Goal: Task Accomplishment & Management: Use online tool/utility

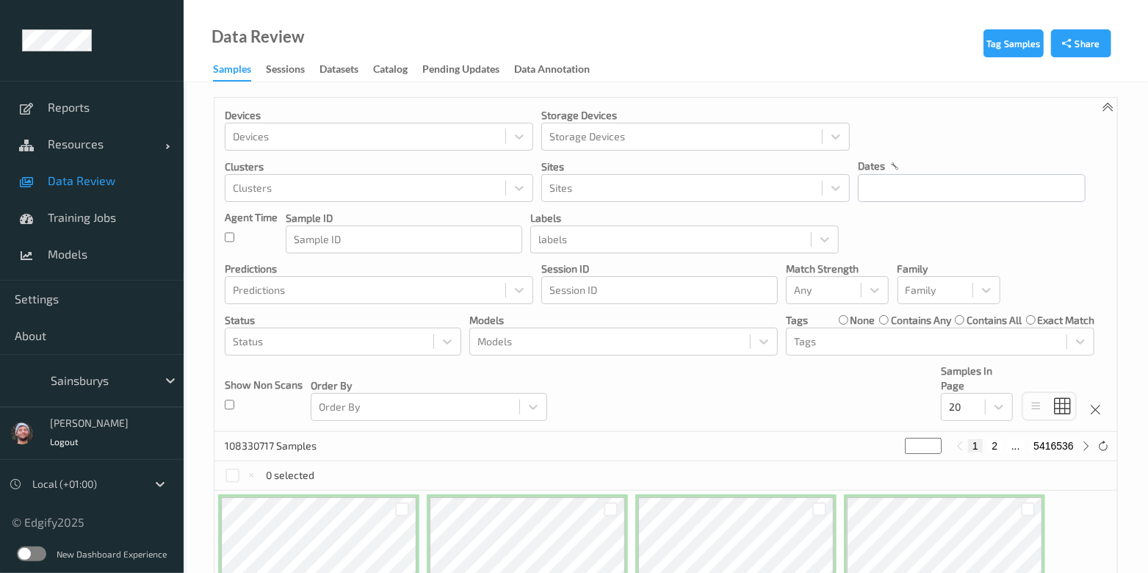
click at [104, 372] on div at bounding box center [100, 381] width 99 height 18
type input "h-"
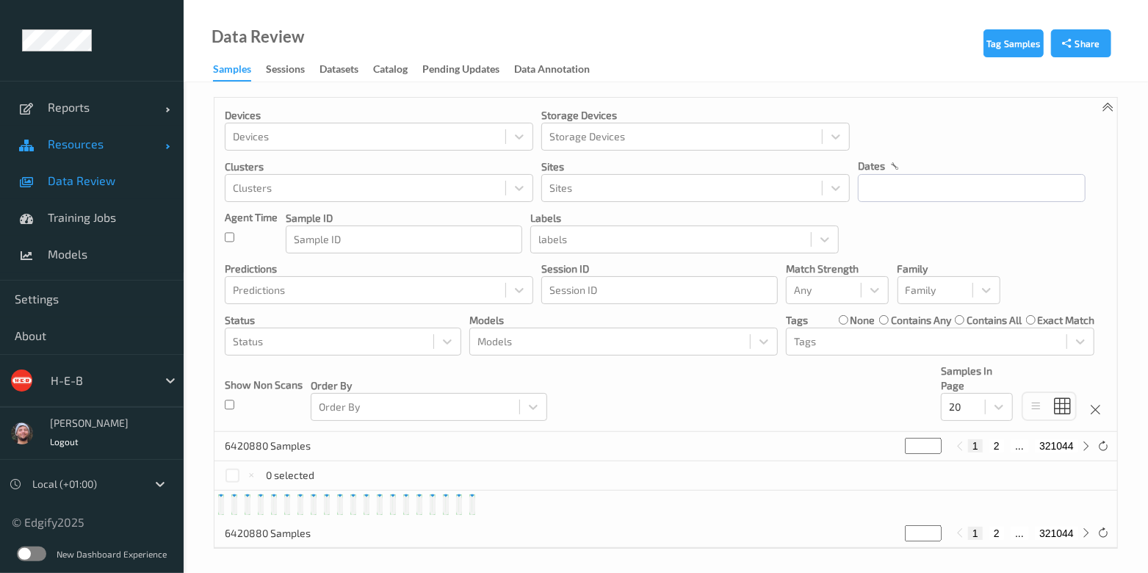
click at [93, 158] on link "Resources" at bounding box center [92, 144] width 184 height 37
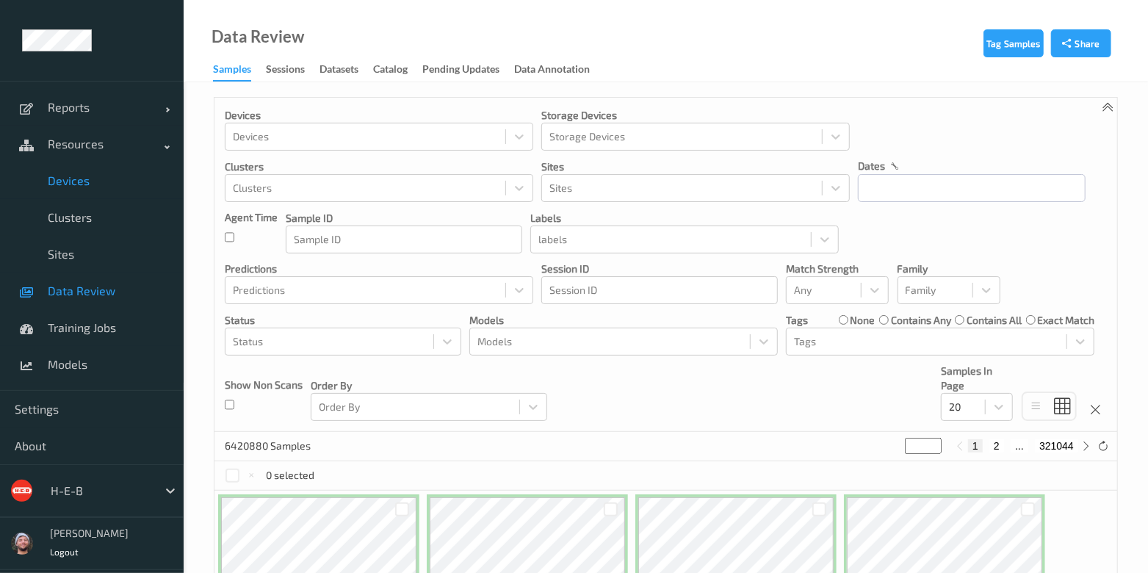
click at [98, 186] on span "Devices" at bounding box center [108, 180] width 121 height 15
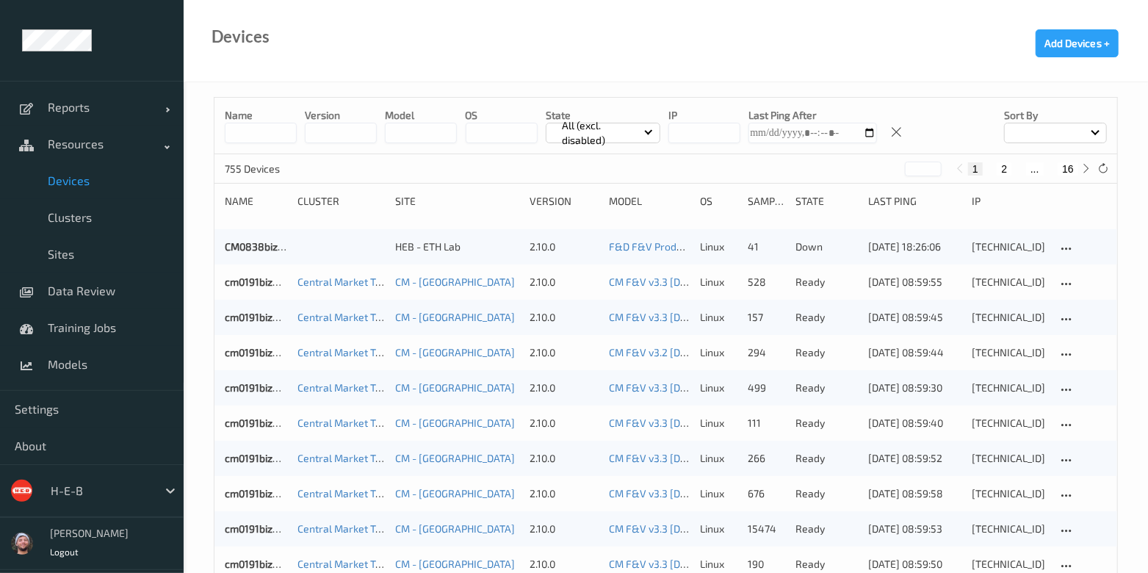
click at [1060, 171] on button "16" at bounding box center [1067, 168] width 21 height 13
type input "**"
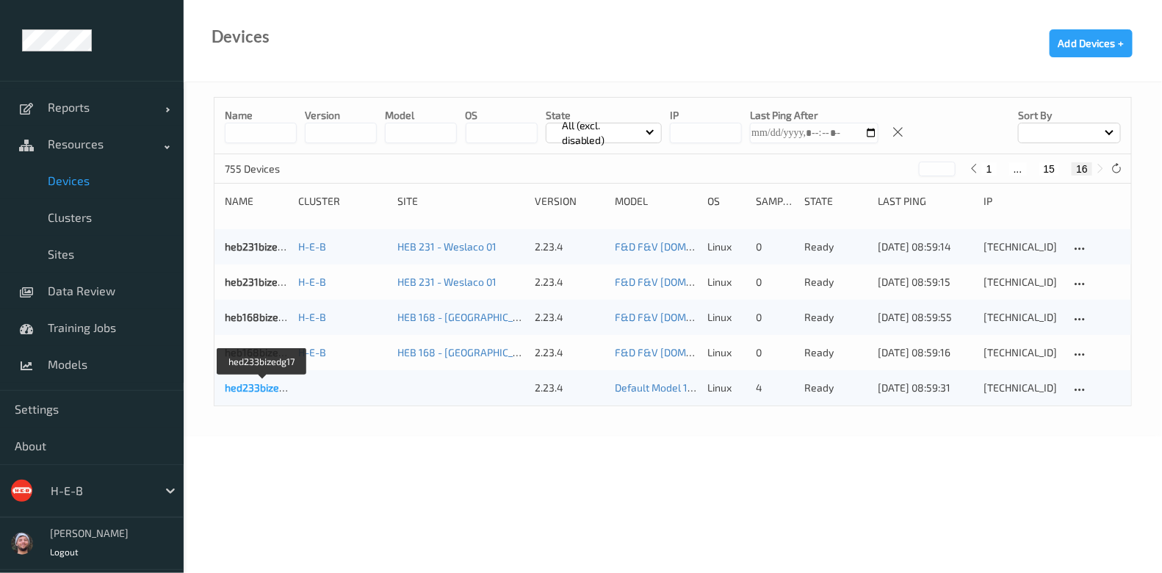
click at [275, 392] on link "hed233bizedg17" at bounding box center [263, 387] width 76 height 12
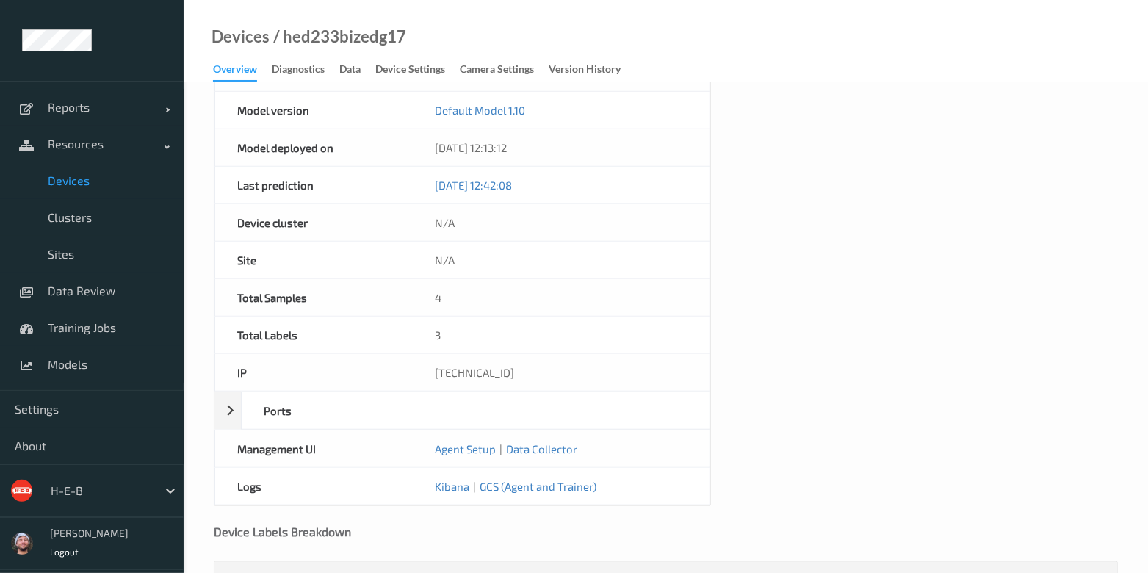
scroll to position [605, 0]
click at [464, 365] on div "10.23.32.17" at bounding box center [561, 372] width 297 height 37
click at [190, 326] on div "hed233bizedg17 Overview Device Name hed233bizedg17 OS linux Platform debian Pla…" at bounding box center [666, 55] width 964 height 1156
click at [433, 356] on div "10.23.32.17" at bounding box center [561, 372] width 297 height 37
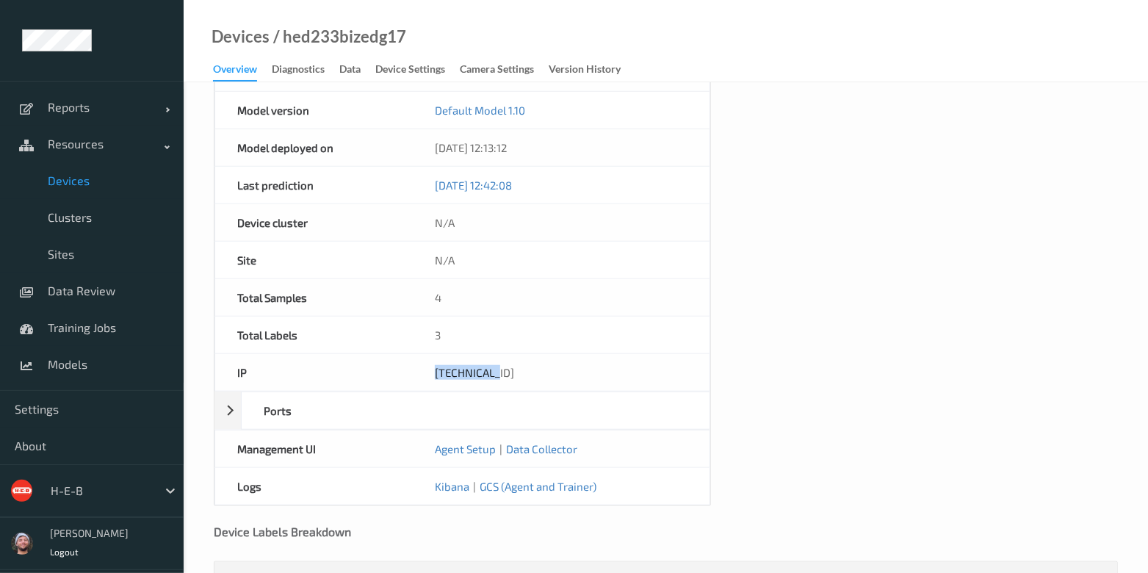
click at [433, 356] on div "10.23.32.17" at bounding box center [561, 372] width 297 height 37
copy div "10.23.32.17"
click at [156, 191] on link "Devices" at bounding box center [92, 180] width 184 height 37
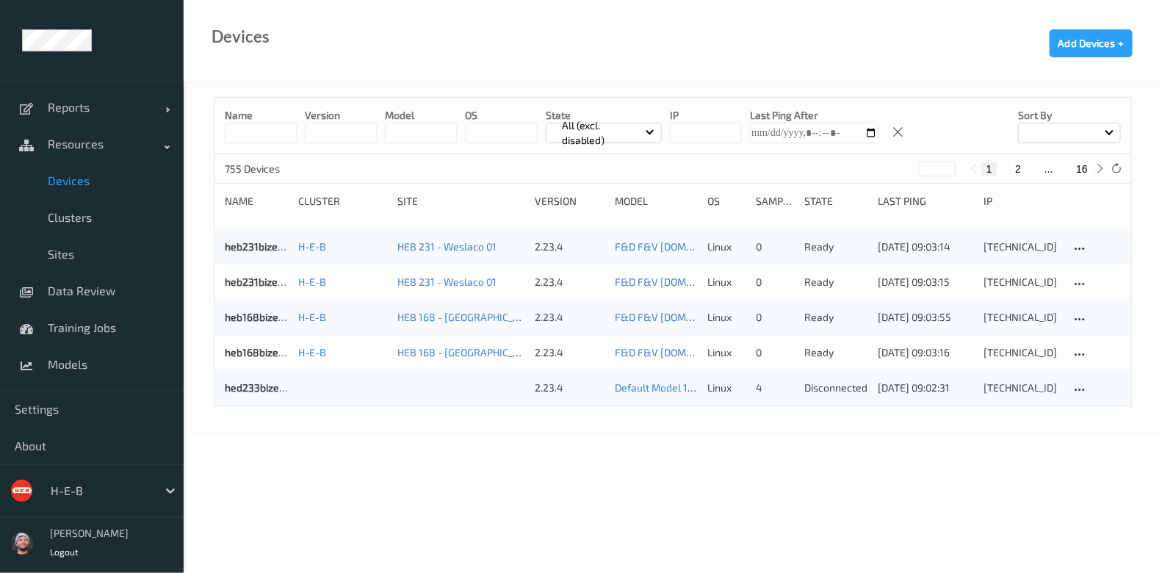
click at [1082, 164] on button "16" at bounding box center [1081, 168] width 21 height 13
drag, startPoint x: 1048, startPoint y: 160, endPoint x: 1047, endPoint y: 173, distance: 13.3
click at [1047, 173] on div "1 ... 15 16" at bounding box center [1037, 168] width 143 height 16
click at [1047, 173] on button "15" at bounding box center [1049, 168] width 21 height 13
type input "**"
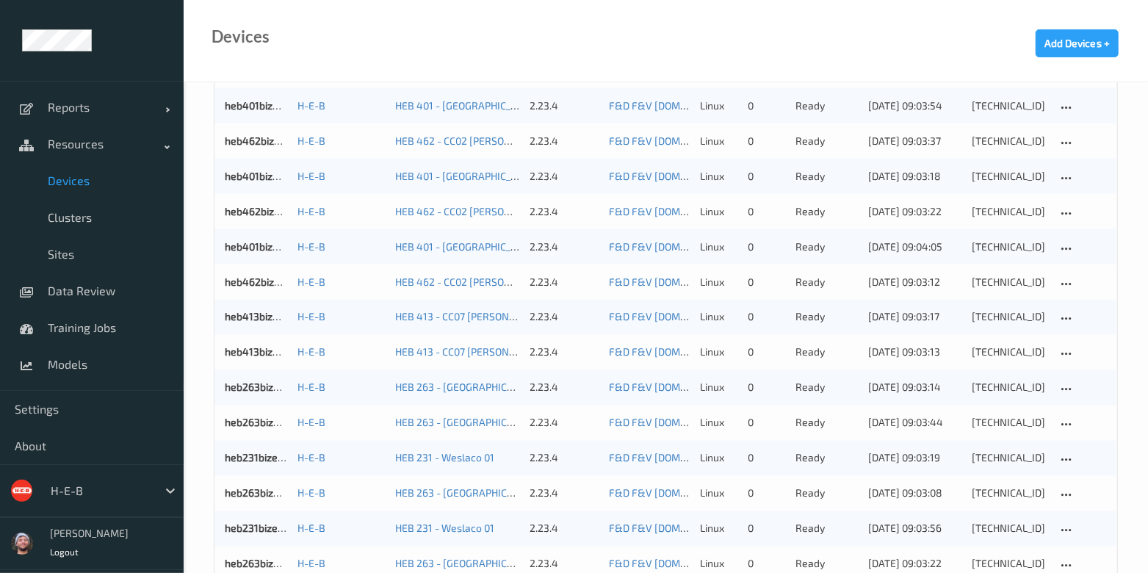
scroll to position [1449, 0]
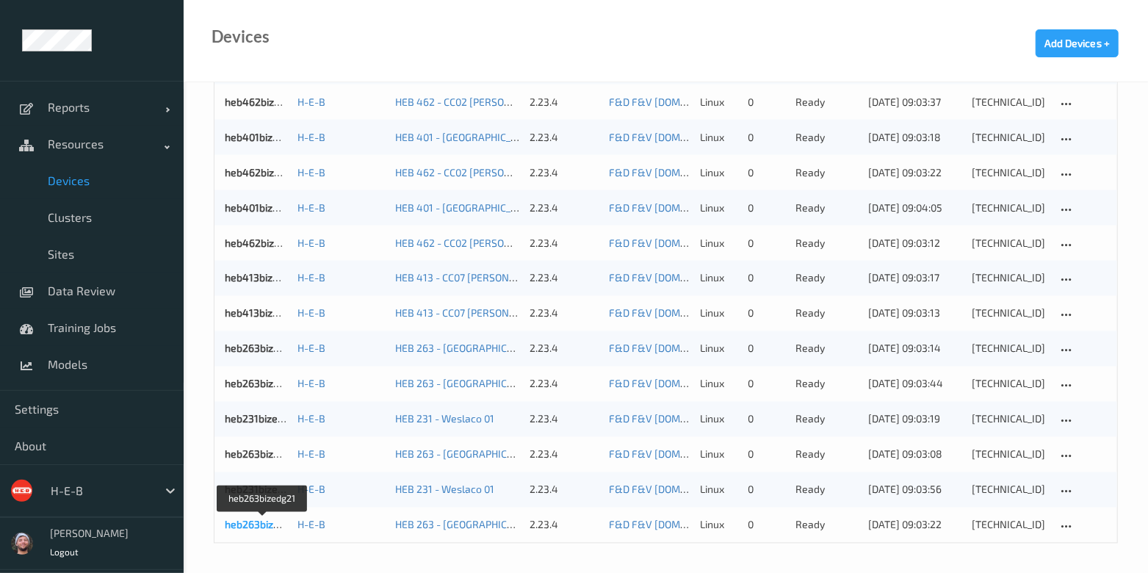
click at [253, 523] on link "heb263bizedg21" at bounding box center [263, 524] width 76 height 12
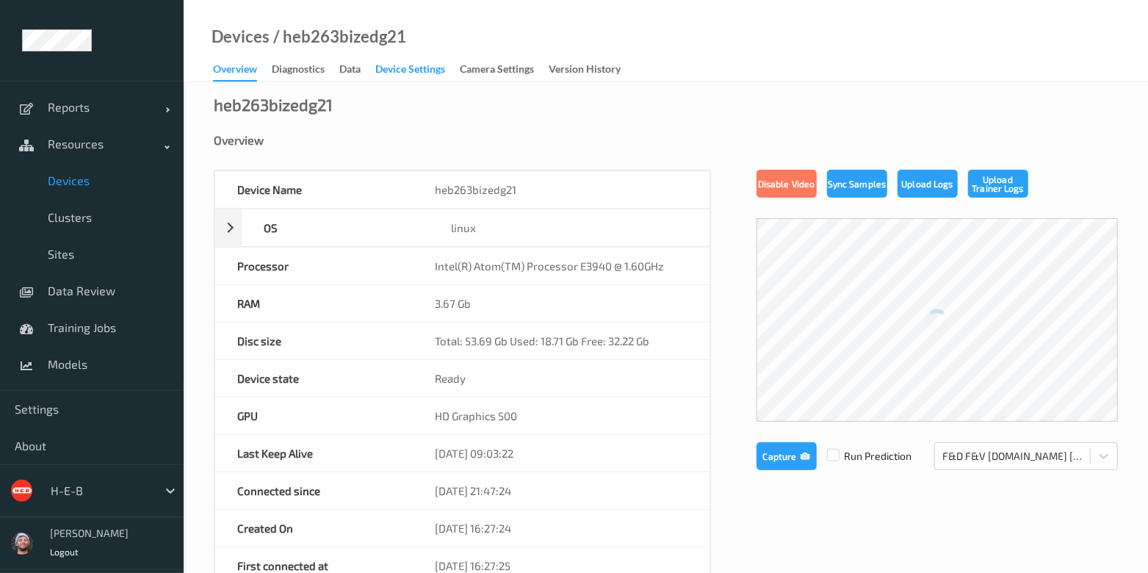
click at [396, 79] on div "Device Settings" at bounding box center [410, 71] width 70 height 18
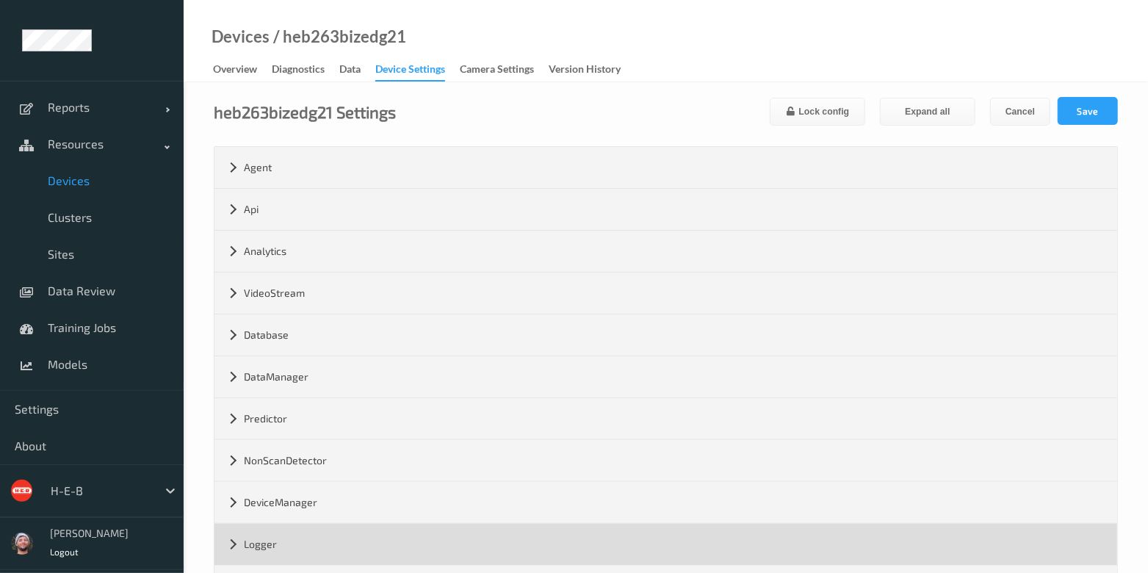
click at [352, 540] on div "Logger" at bounding box center [665, 544] width 902 height 41
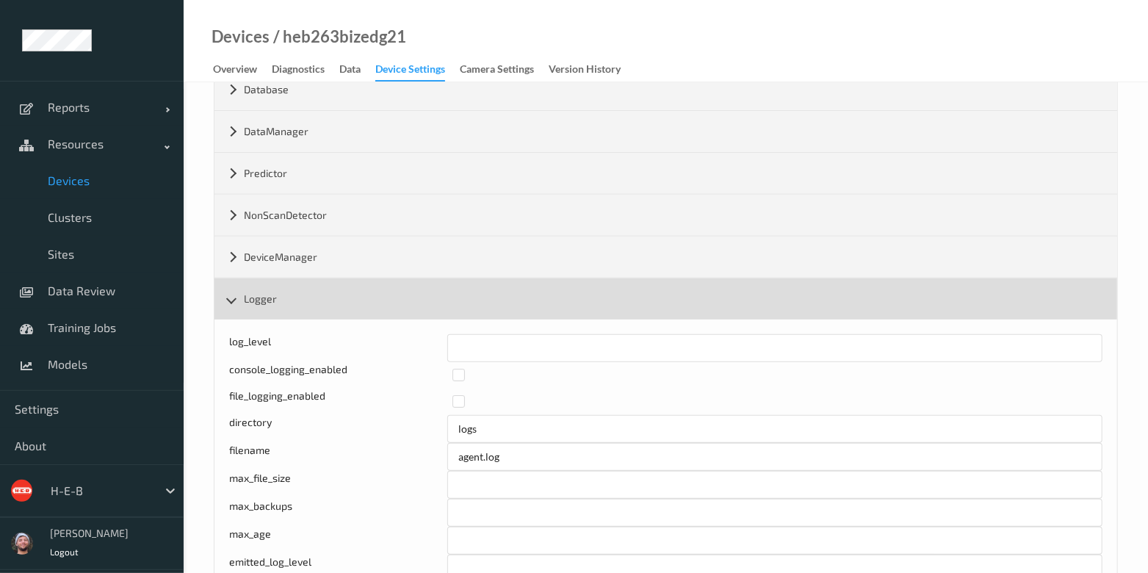
scroll to position [246, 0]
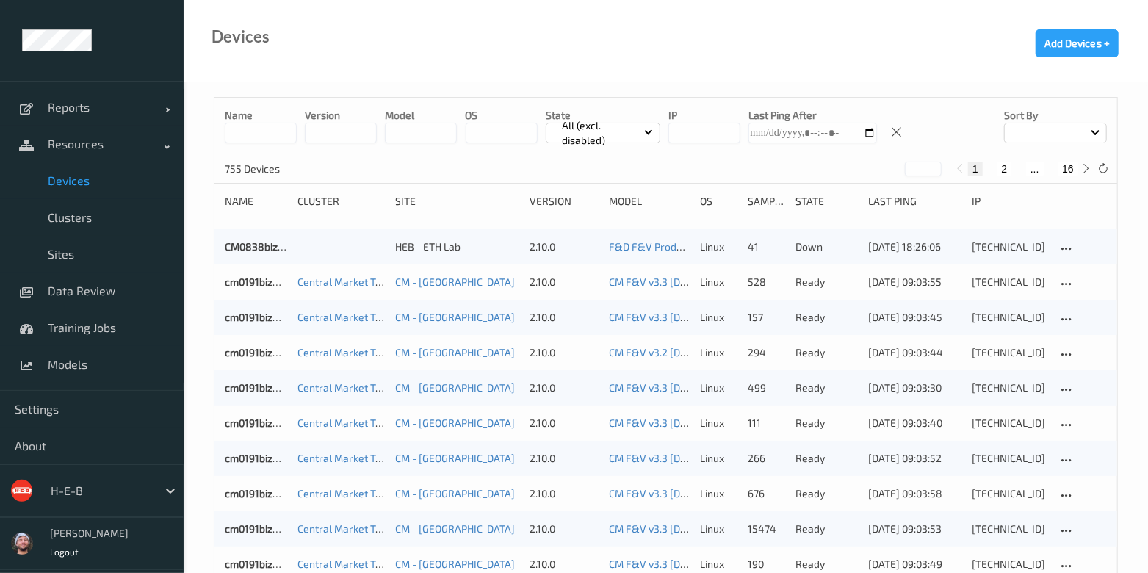
click at [1069, 168] on button "16" at bounding box center [1067, 168] width 21 height 13
type input "**"
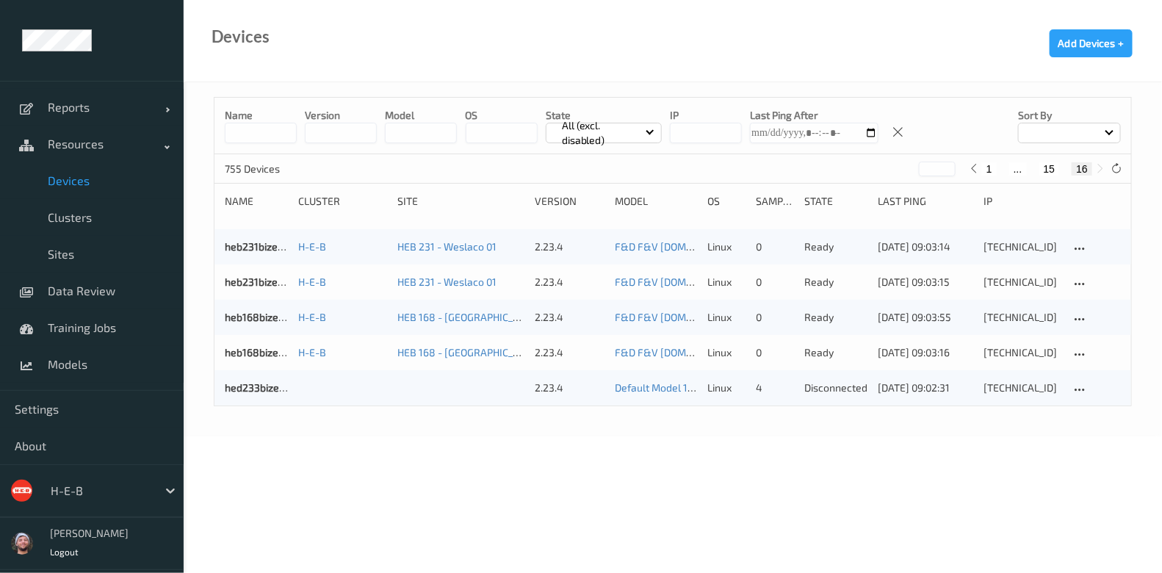
click at [1138, 288] on div "Name version model OS State All (excl. disabled) IP Last Ping After Sort by 755…" at bounding box center [673, 259] width 978 height 354
click at [1115, 167] on icon at bounding box center [1116, 168] width 11 height 11
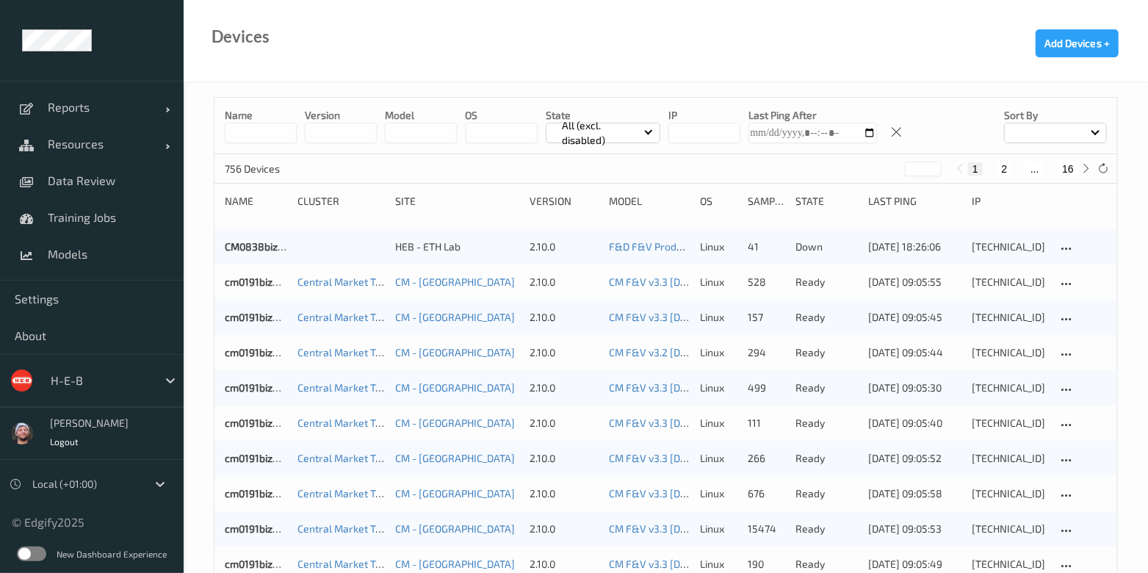
click at [1074, 167] on button "16" at bounding box center [1067, 168] width 21 height 13
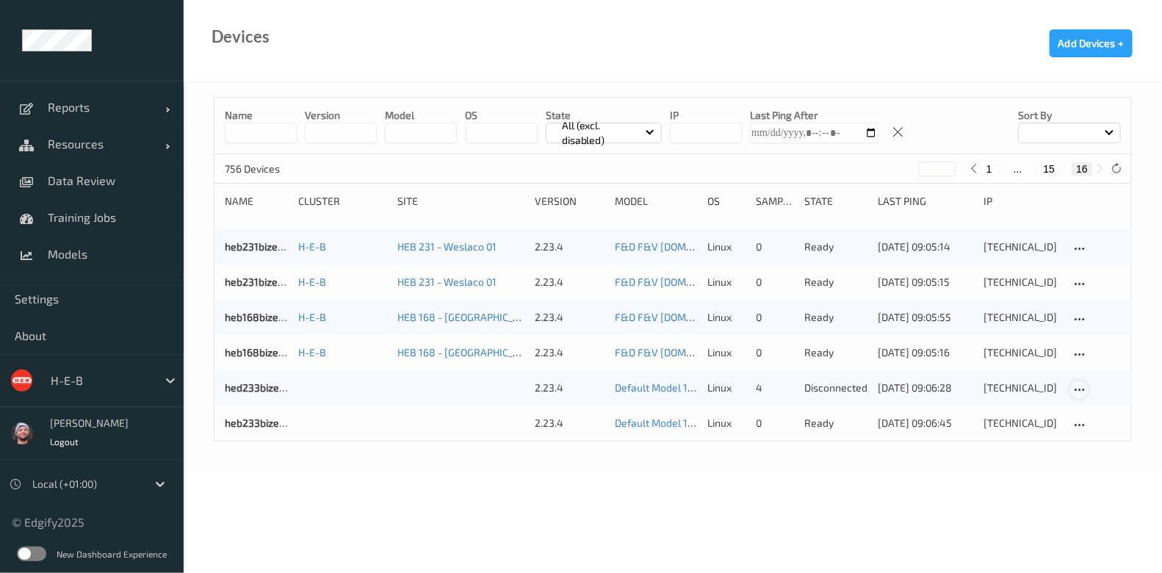
click at [1082, 394] on icon at bounding box center [1079, 389] width 12 height 13
click at [1098, 457] on div "Disable Device" at bounding box center [1117, 470] width 92 height 28
drag, startPoint x: 584, startPoint y: 134, endPoint x: 592, endPoint y: 133, distance: 8.2
click at [592, 133] on p "All (excl. disabled)" at bounding box center [601, 132] width 89 height 29
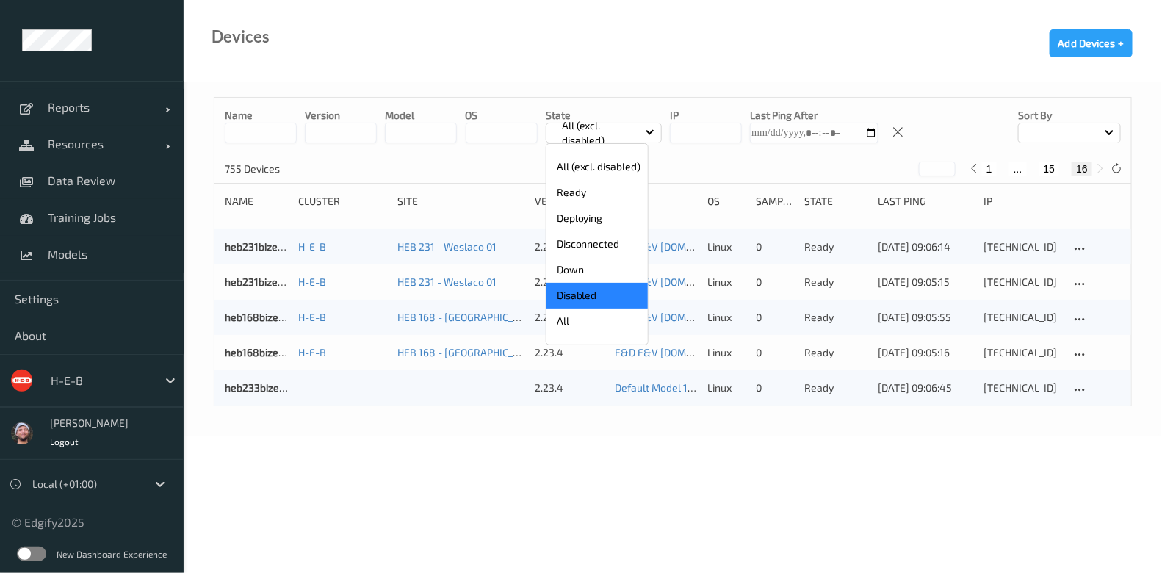
click at [568, 303] on p "Disabled" at bounding box center [596, 296] width 101 height 26
type input "*"
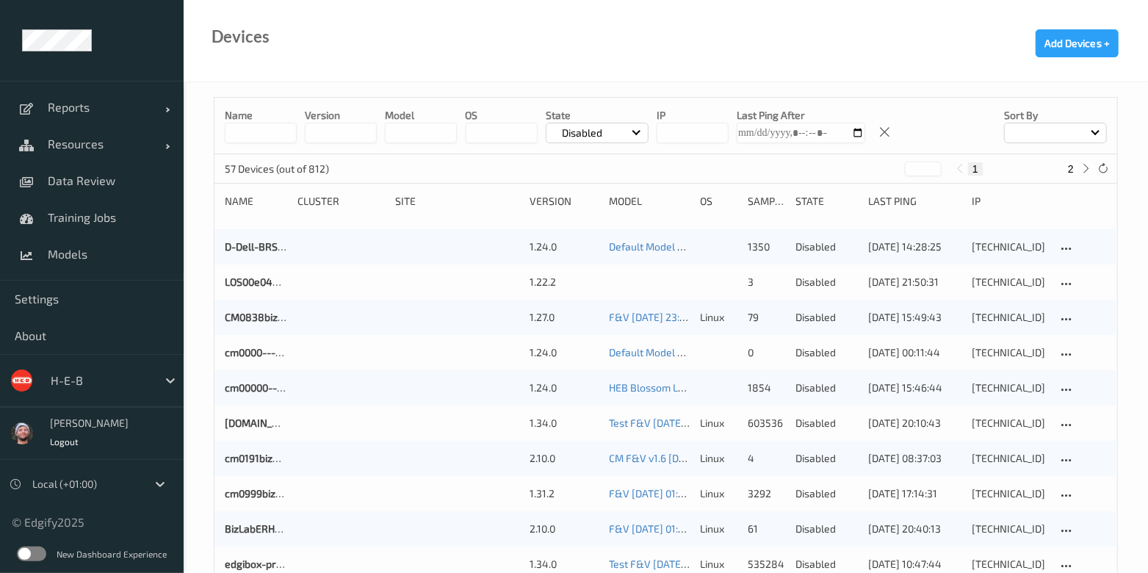
click at [263, 138] on input at bounding box center [261, 133] width 72 height 21
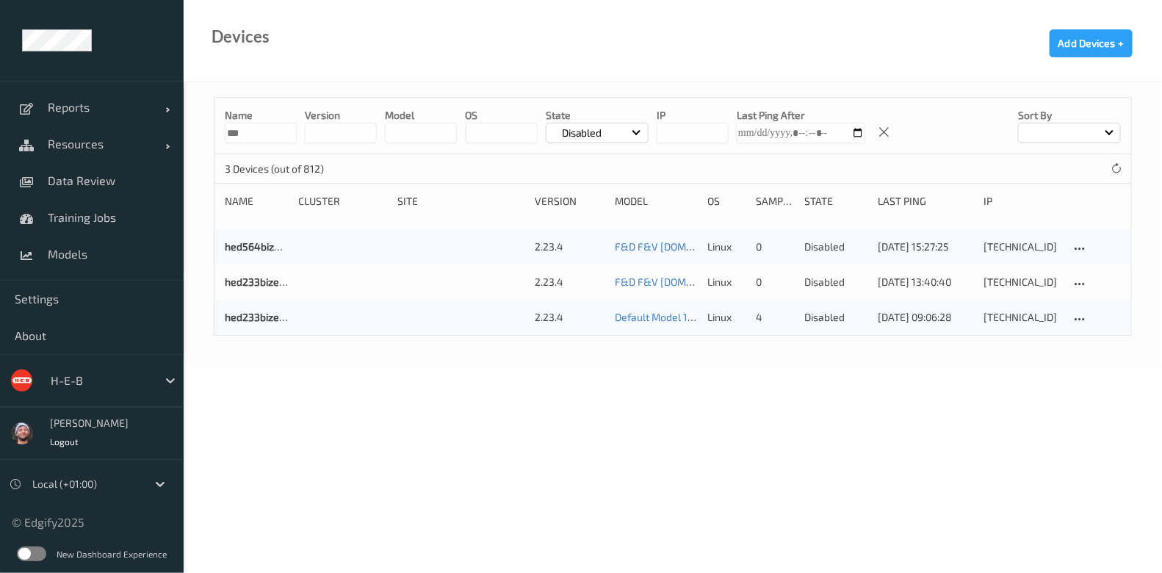
type input "***"
drag, startPoint x: 1090, startPoint y: 320, endPoint x: 1076, endPoint y: 320, distance: 14.0
click at [1076, 320] on div at bounding box center [1095, 317] width 51 height 15
click at [1076, 311] on div at bounding box center [1079, 319] width 18 height 18
click at [1098, 363] on div "Edit Device" at bounding box center [1118, 370] width 44 height 14
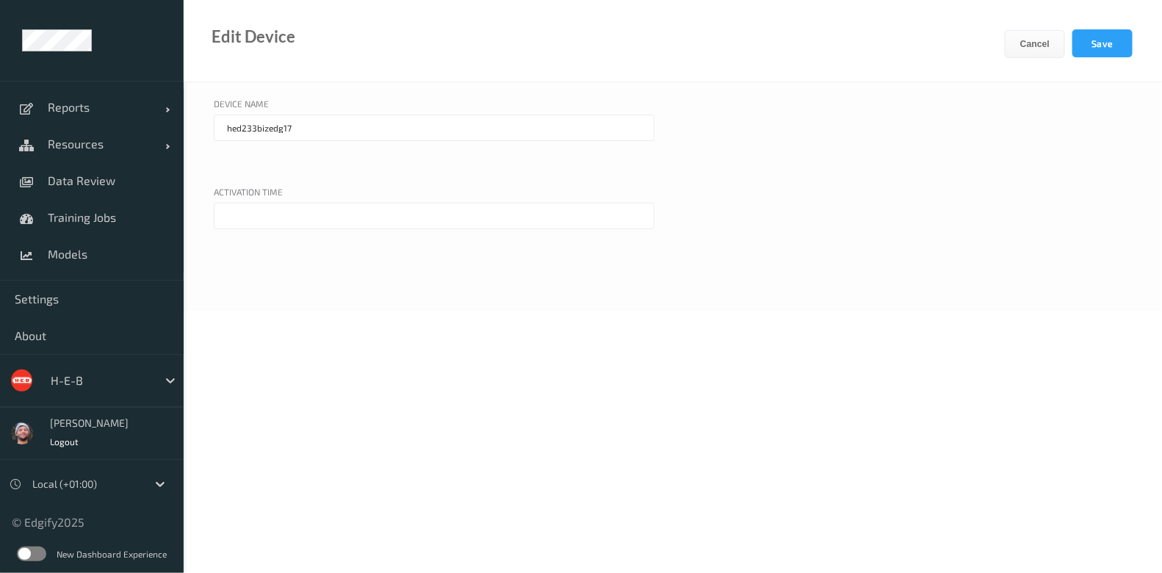
click at [441, 110] on div "Device Name" at bounding box center [434, 106] width 441 height 18
click at [408, 123] on input "hed233bizedg17" at bounding box center [434, 128] width 441 height 26
type input "lablablab"
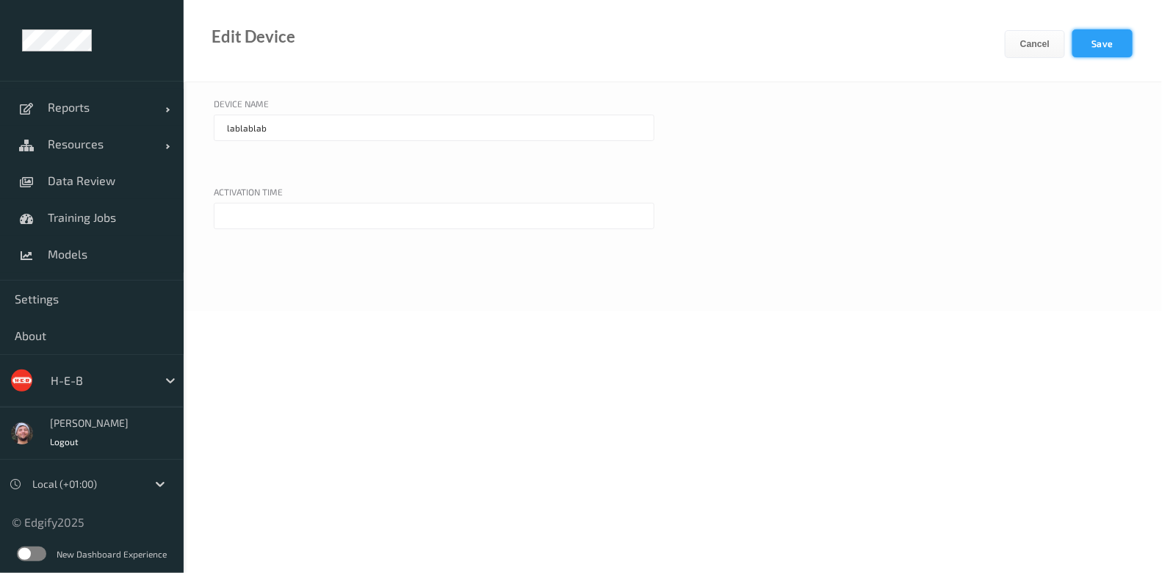
click at [1109, 57] on button "Save" at bounding box center [1102, 43] width 60 height 28
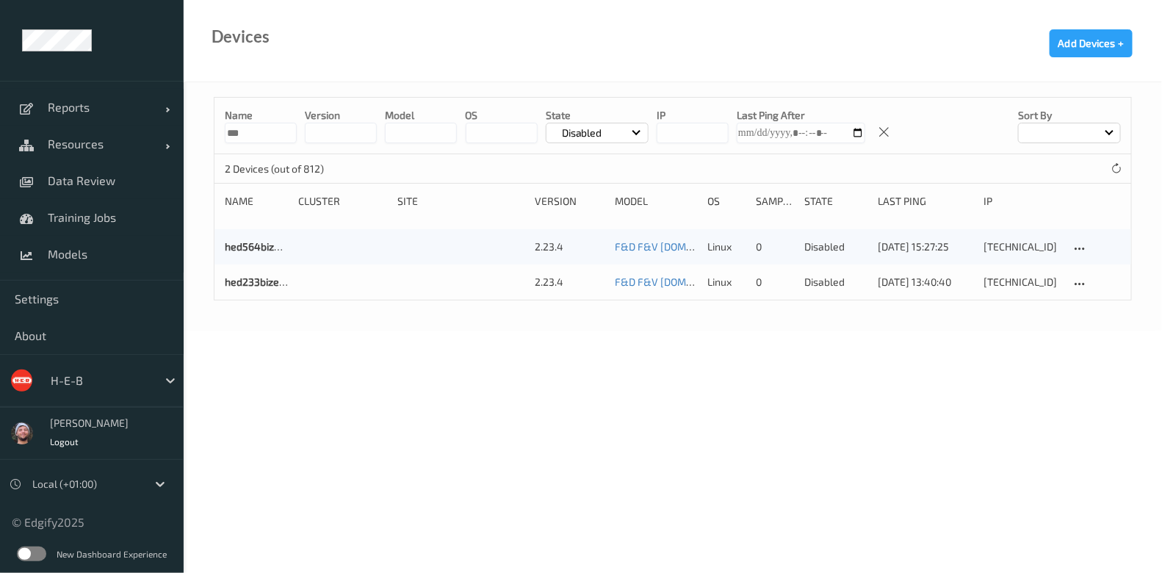
click at [258, 134] on input "***" at bounding box center [261, 133] width 72 height 21
type input "********"
click at [587, 134] on p "Disabled" at bounding box center [582, 133] width 51 height 15
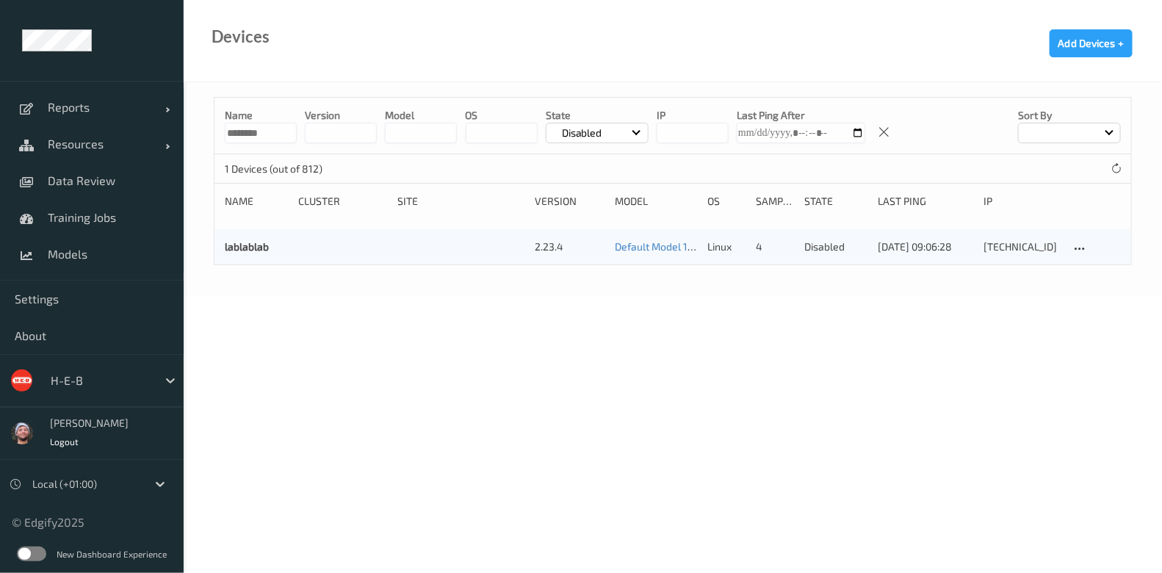
click at [865, 342] on body "Reports Default Report Customized Report Resources Devices Clusters Sites Data …" at bounding box center [581, 286] width 1162 height 573
click at [261, 133] on input "********" at bounding box center [261, 133] width 72 height 21
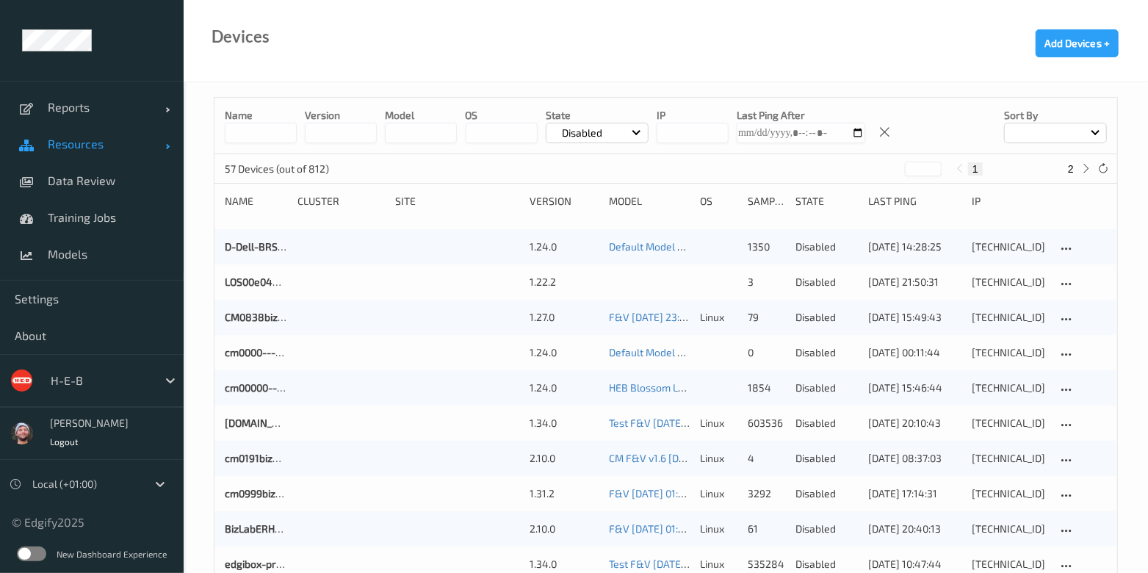
click at [113, 161] on link "Resources" at bounding box center [92, 144] width 184 height 37
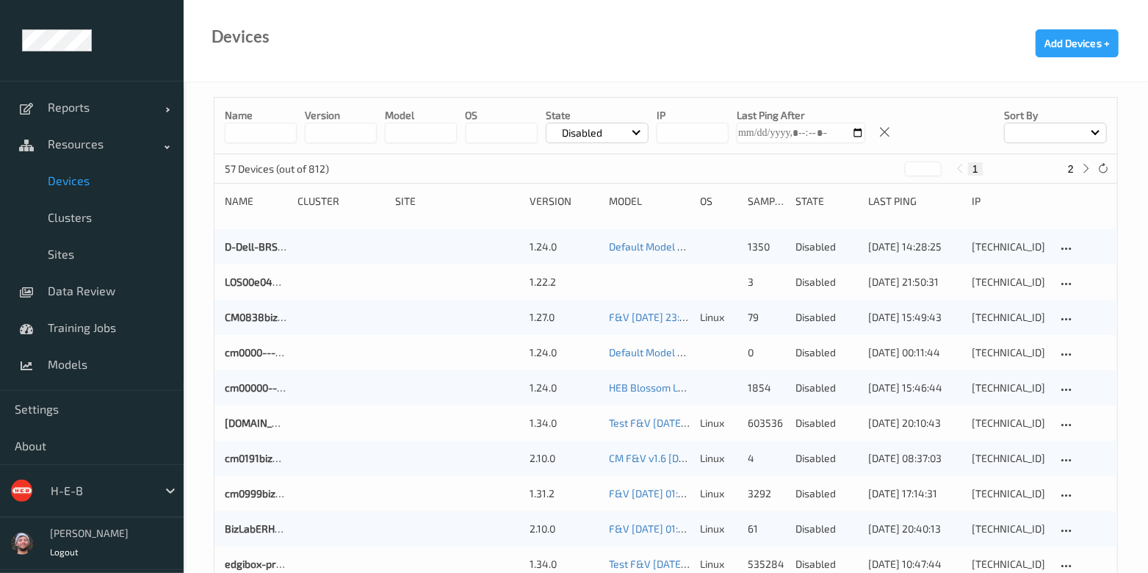
click at [1072, 168] on button "2" at bounding box center [1070, 168] width 15 height 13
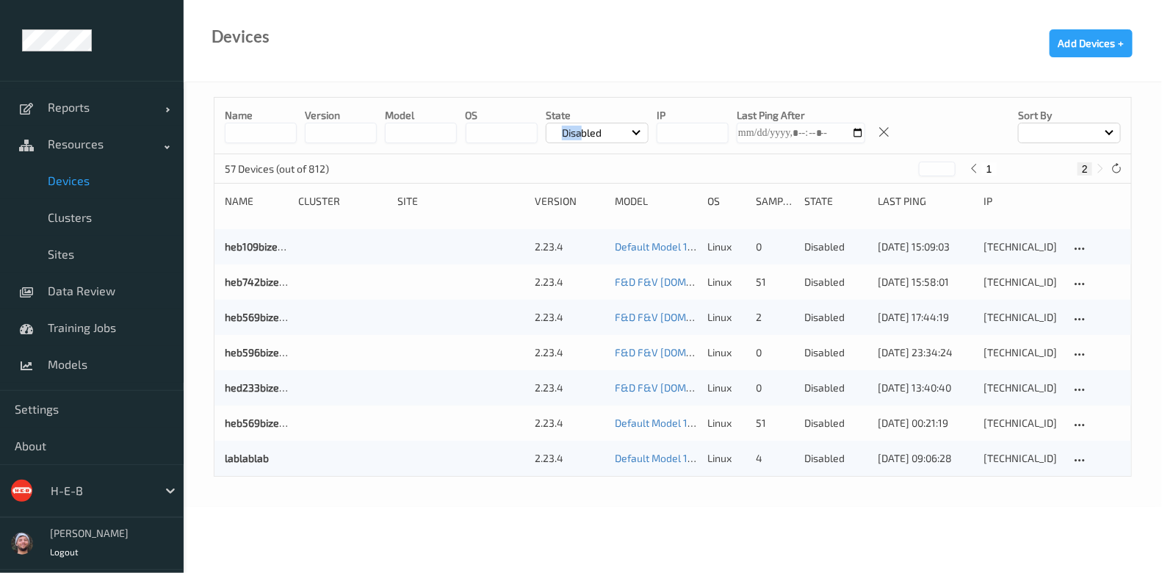
drag, startPoint x: 584, startPoint y: 121, endPoint x: 583, endPoint y: 129, distance: 8.1
click at [583, 129] on div "State Disabled" at bounding box center [597, 125] width 103 height 35
click at [583, 129] on p "Disabled" at bounding box center [582, 133] width 51 height 15
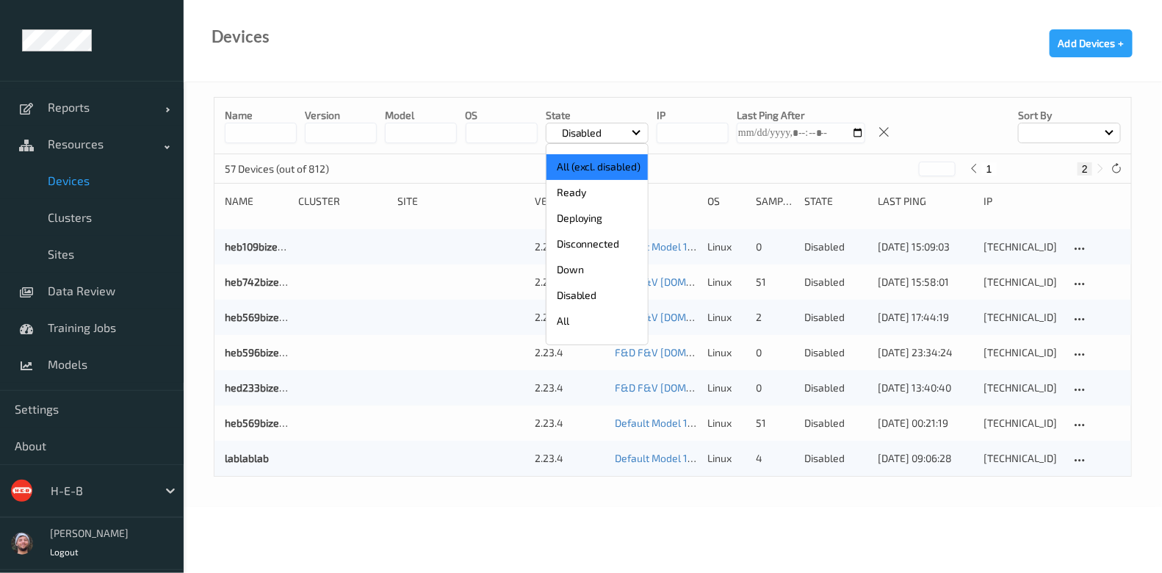
click at [582, 159] on p "All (excl. disabled)" at bounding box center [596, 167] width 101 height 26
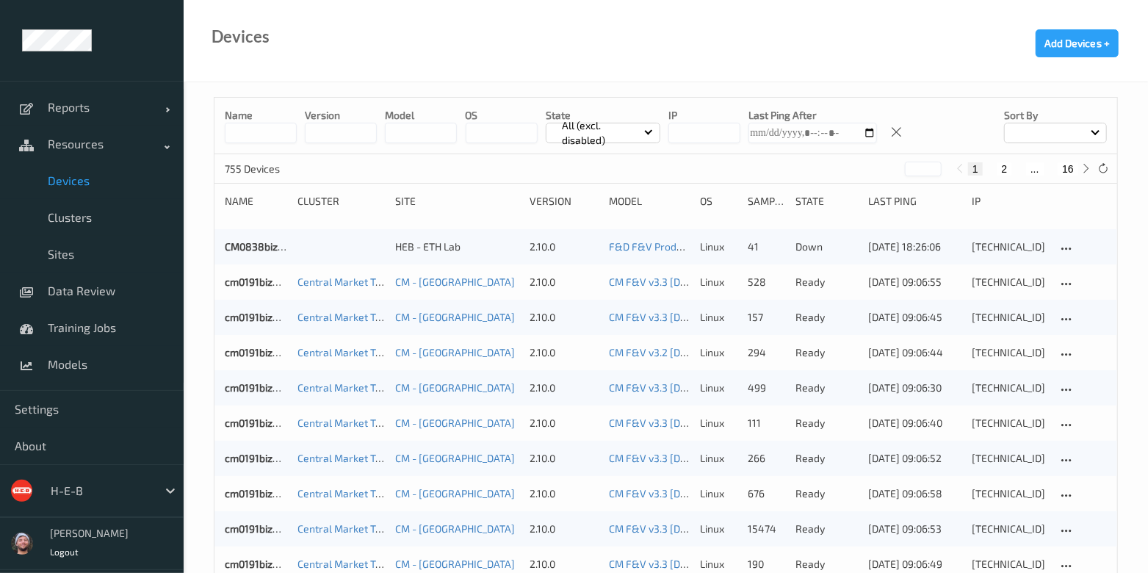
click at [1072, 164] on div "755 Devices * 1 2 ... 16" at bounding box center [665, 168] width 902 height 29
click at [1072, 164] on button "16" at bounding box center [1067, 168] width 21 height 13
type input "**"
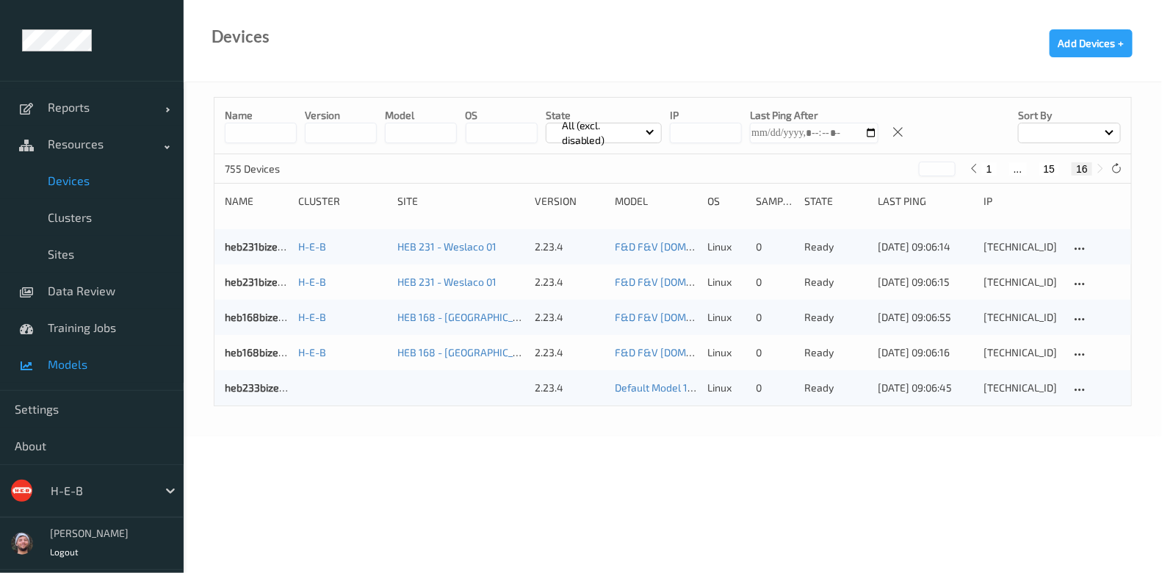
click at [103, 380] on link "Models" at bounding box center [92, 364] width 184 height 37
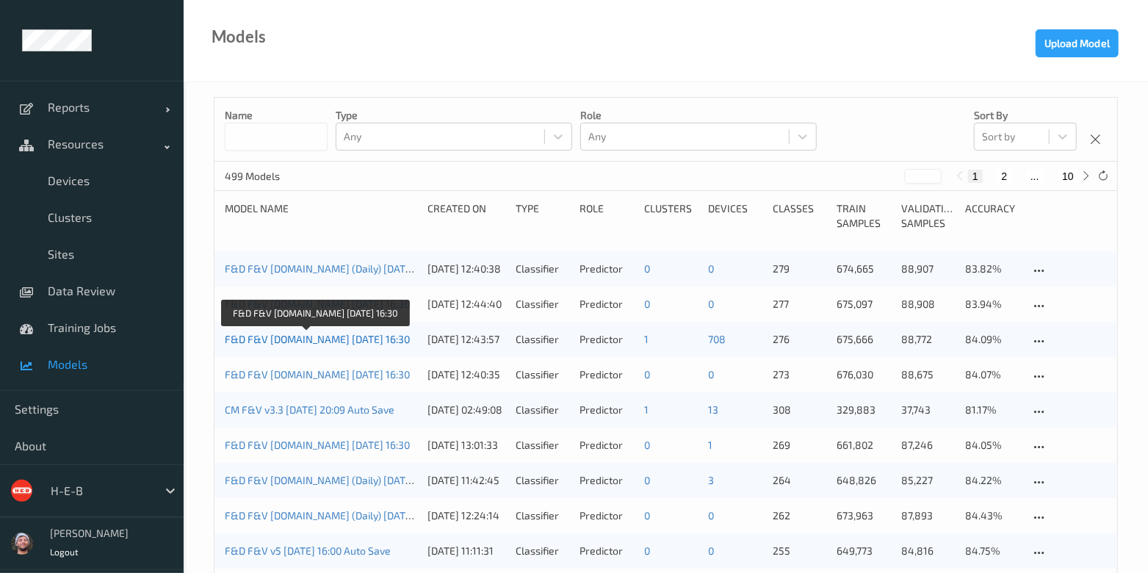
click at [346, 340] on link "F&D F&V v4.9.ST 2025-09-30 16:30" at bounding box center [317, 339] width 185 height 12
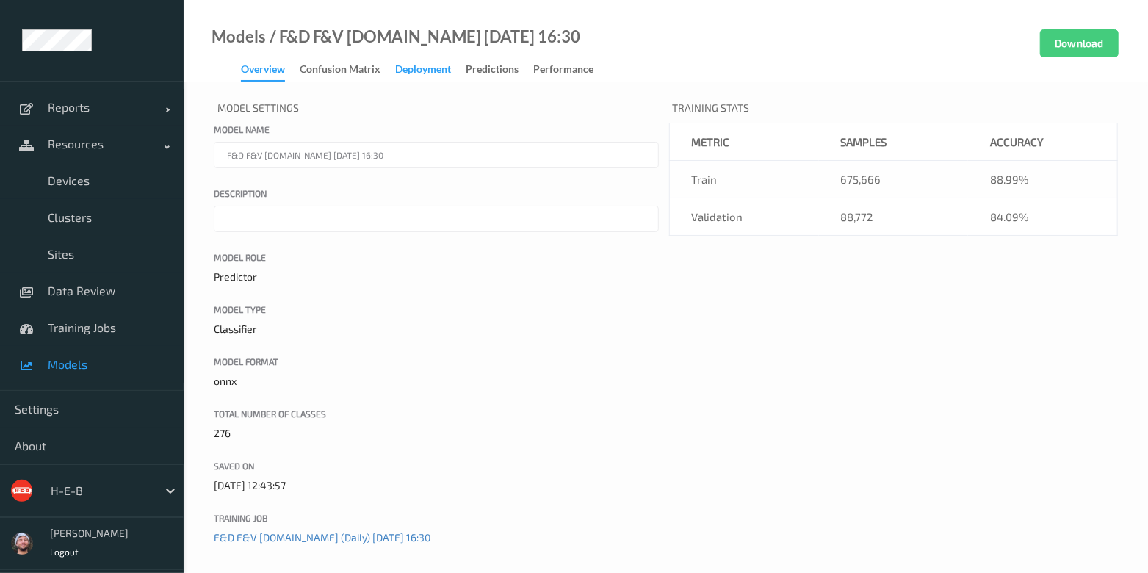
click at [408, 75] on div "Deployment" at bounding box center [423, 71] width 56 height 18
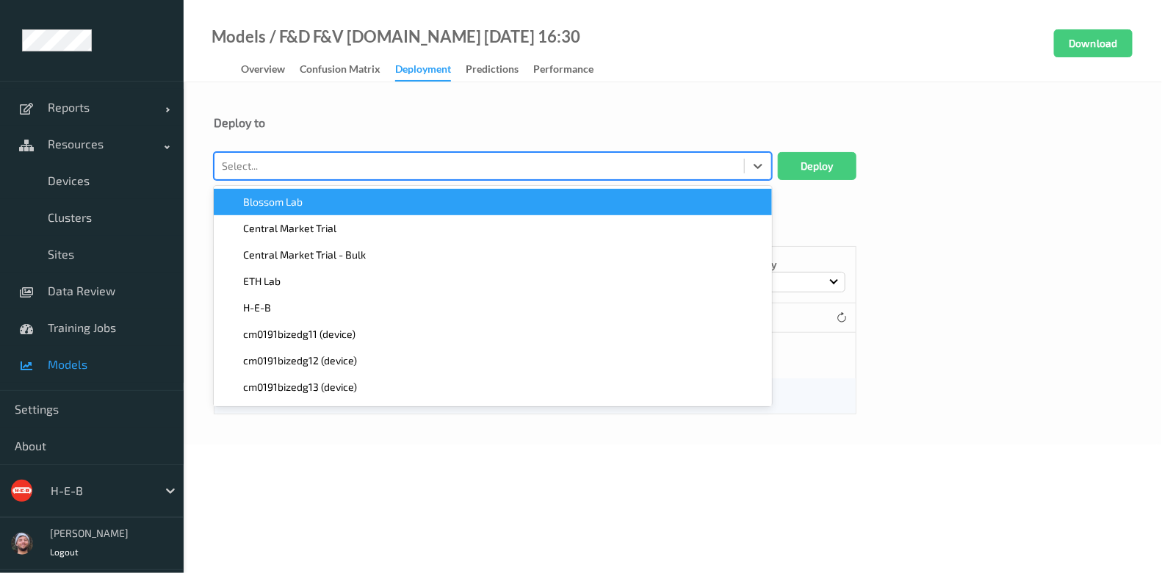
click at [326, 160] on div at bounding box center [479, 166] width 515 height 18
type input "heb233"
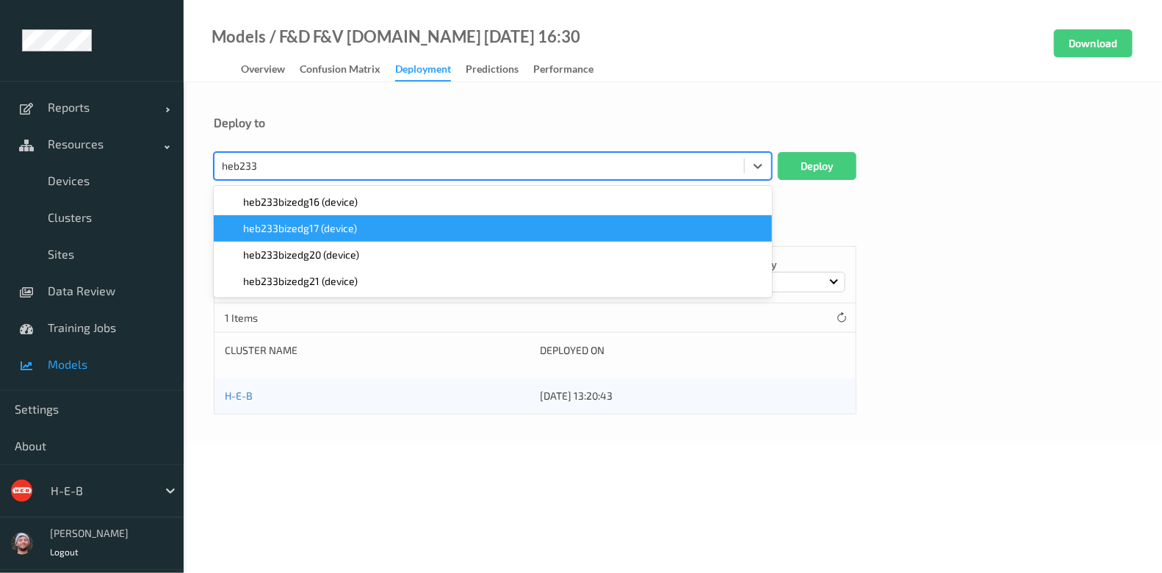
click at [298, 226] on span "heb233bizedg17 (device)" at bounding box center [300, 228] width 114 height 15
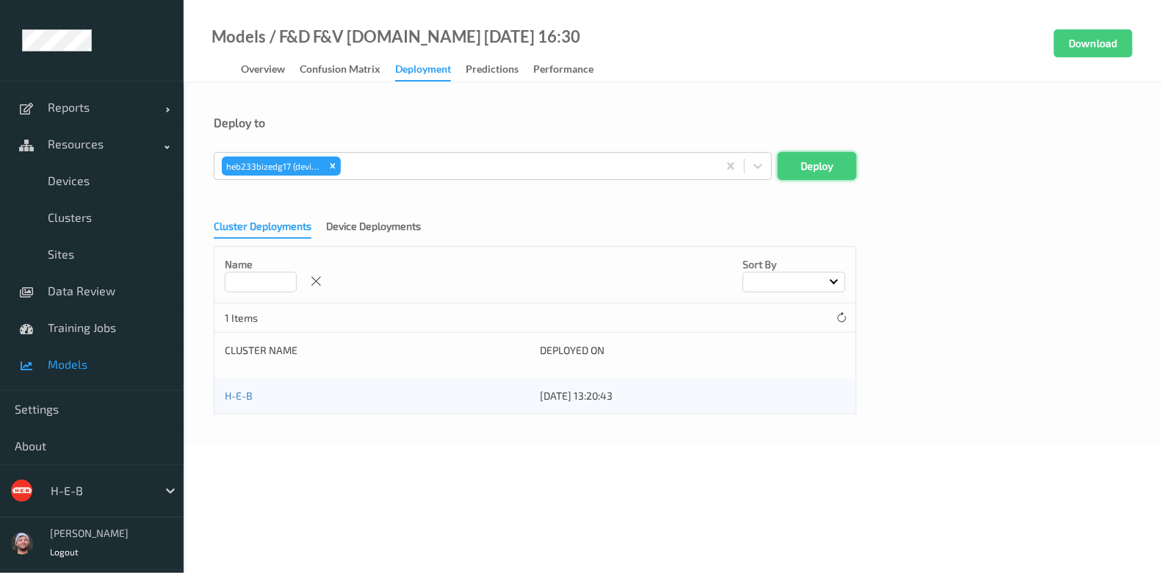
click at [811, 159] on button "Deploy" at bounding box center [817, 166] width 79 height 28
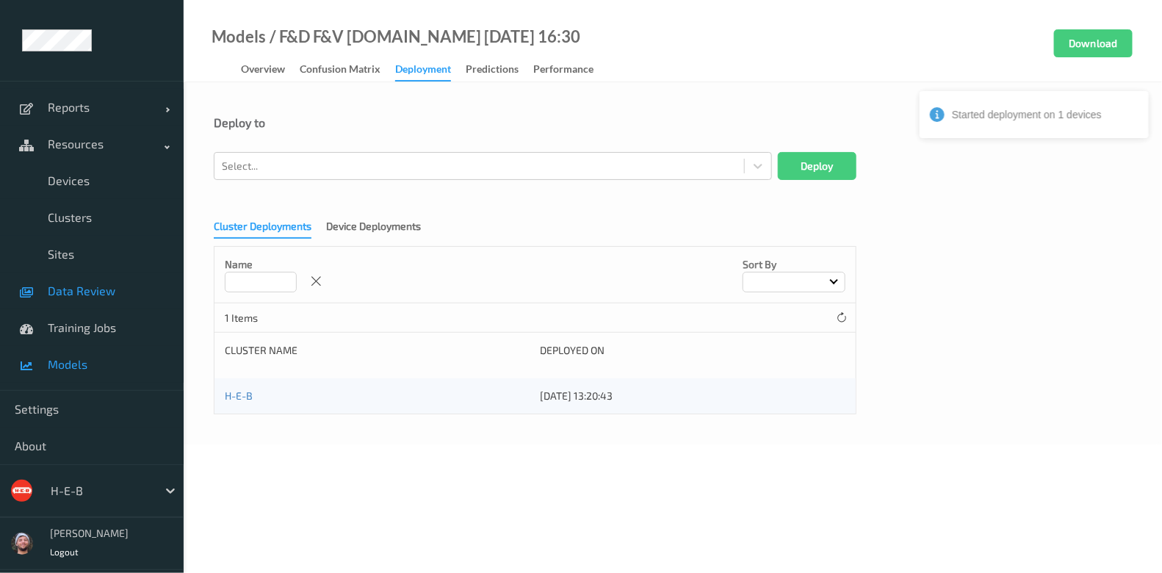
click at [135, 303] on link "Data Review" at bounding box center [92, 290] width 184 height 37
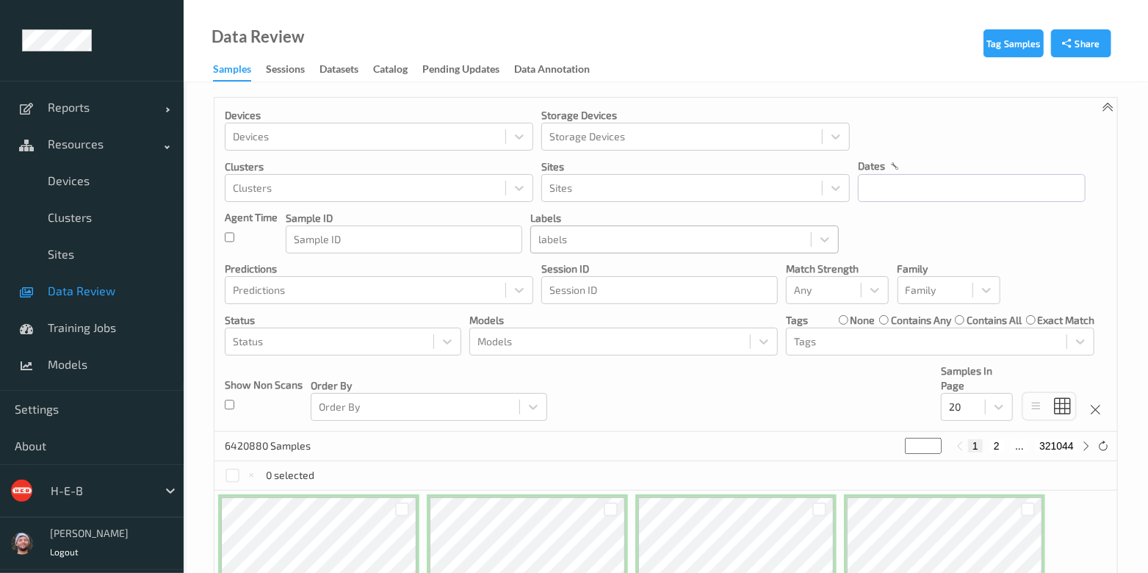
click at [633, 240] on div at bounding box center [670, 240] width 265 height 18
type input "swe"
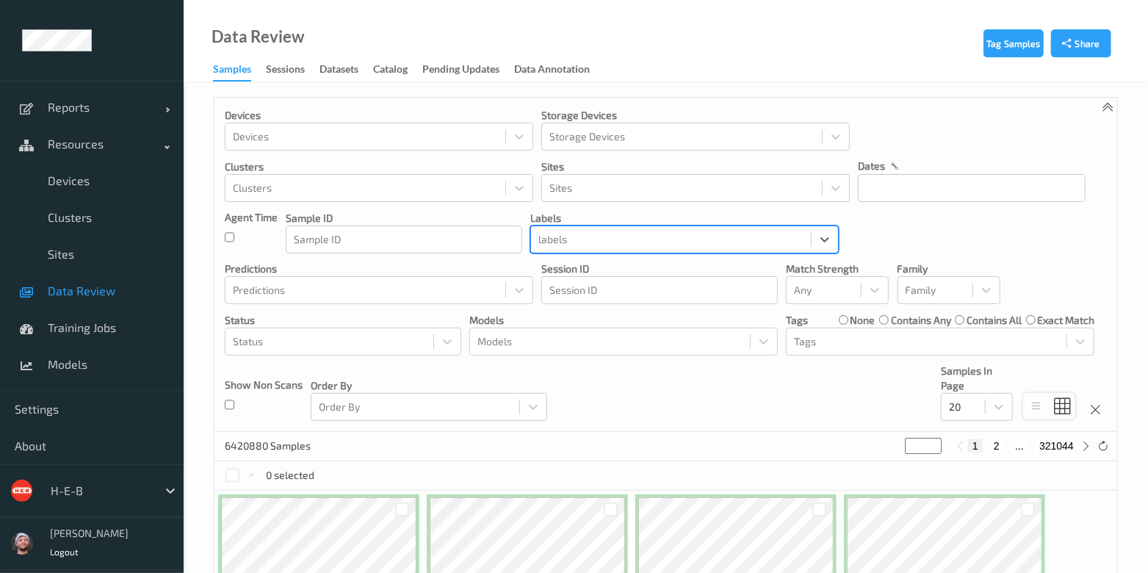
click at [633, 240] on div at bounding box center [670, 240] width 265 height 18
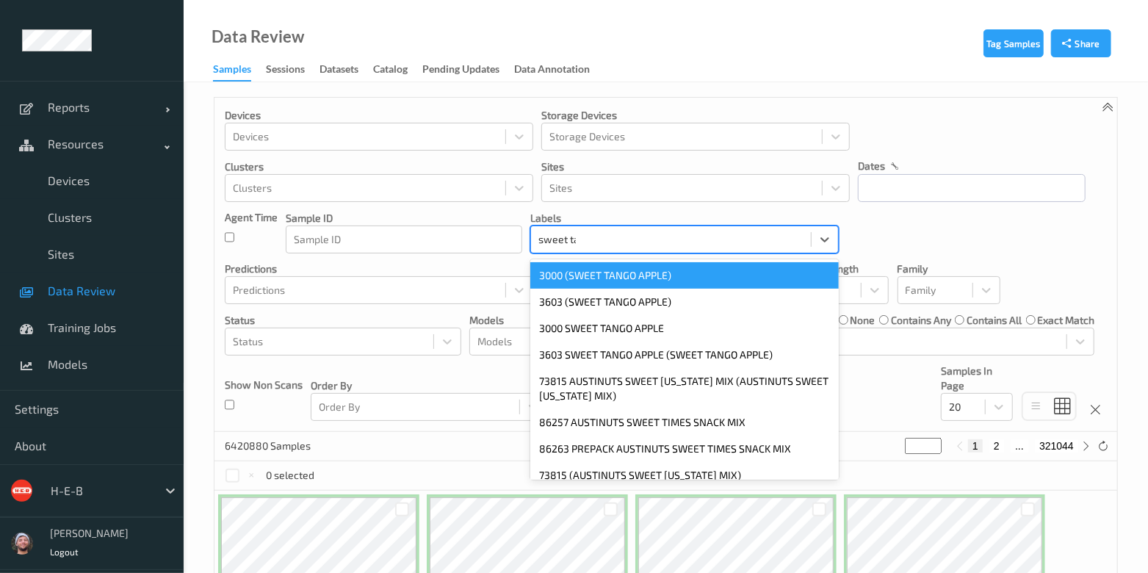
type input "sweet tang"
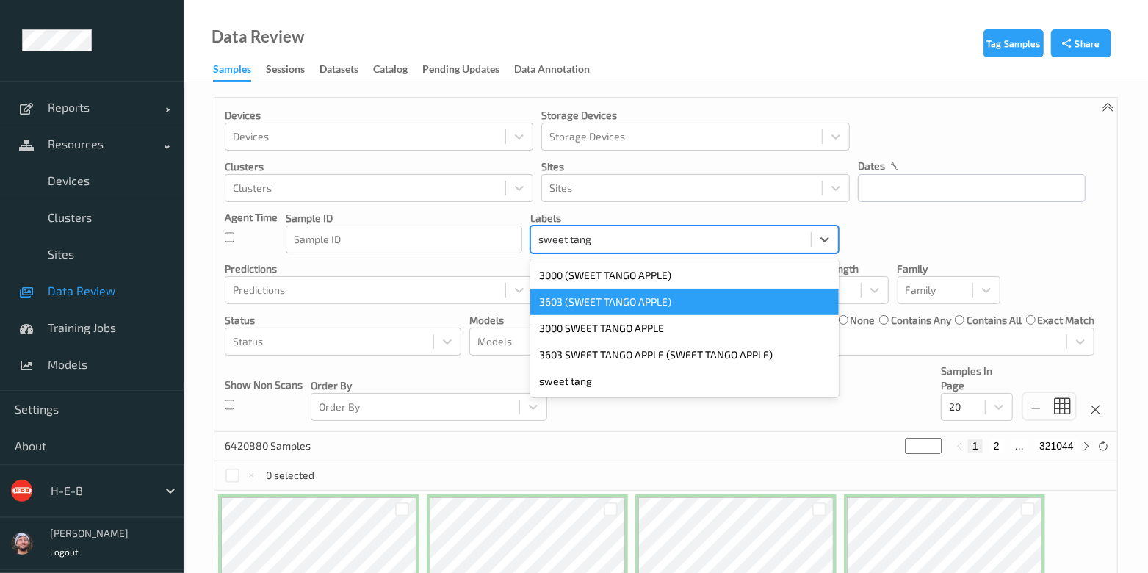
click at [612, 303] on div "3603 (SWEET TANGO APPLE)" at bounding box center [684, 302] width 308 height 26
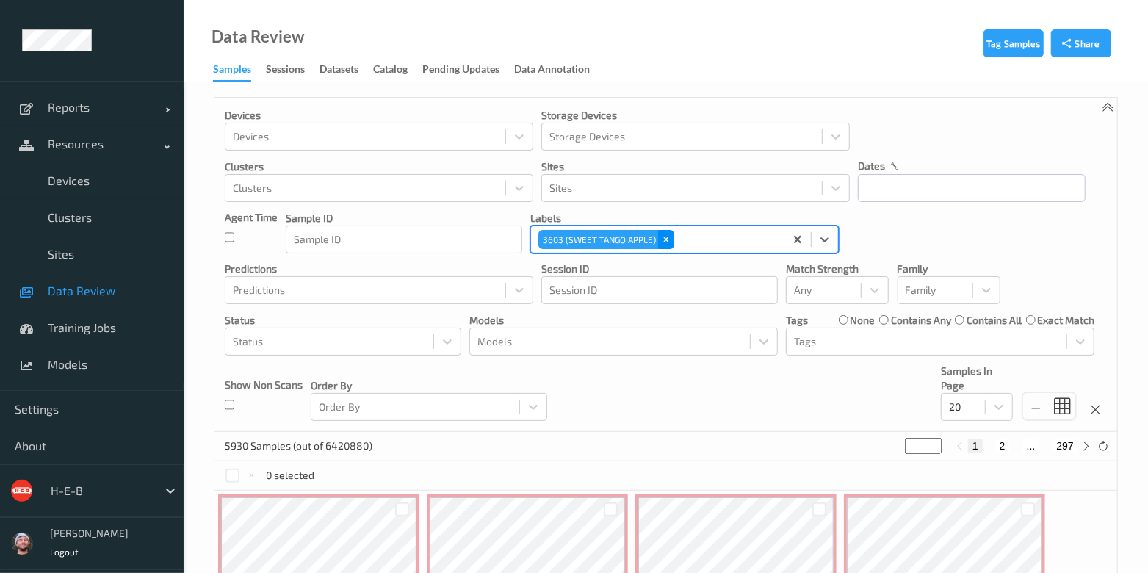
click at [658, 237] on div "Remove 3603 (SWEET TANGO APPLE)" at bounding box center [666, 239] width 16 height 19
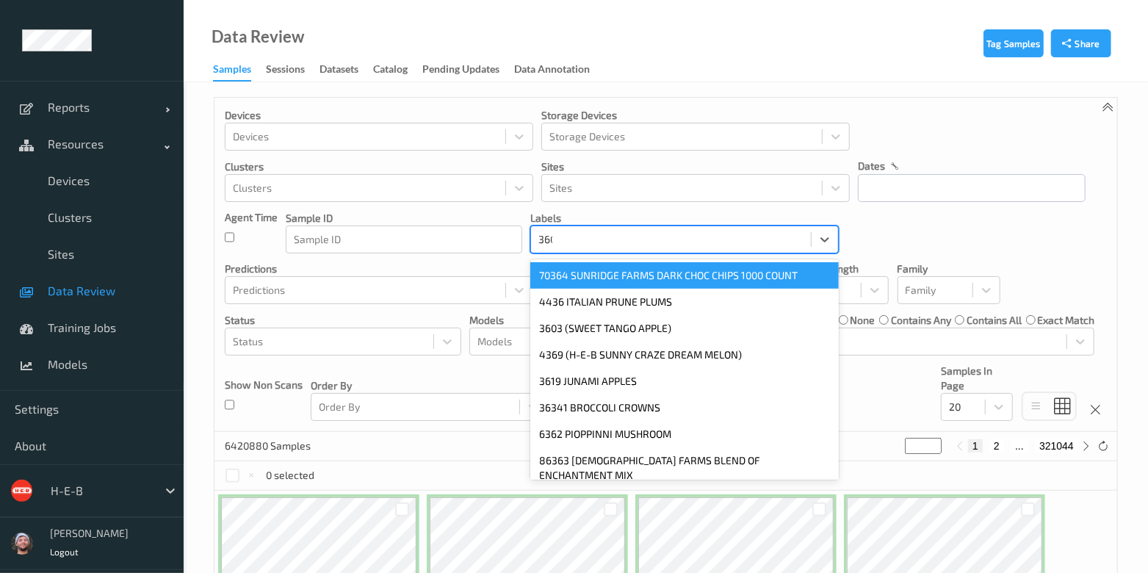
type input "3603"
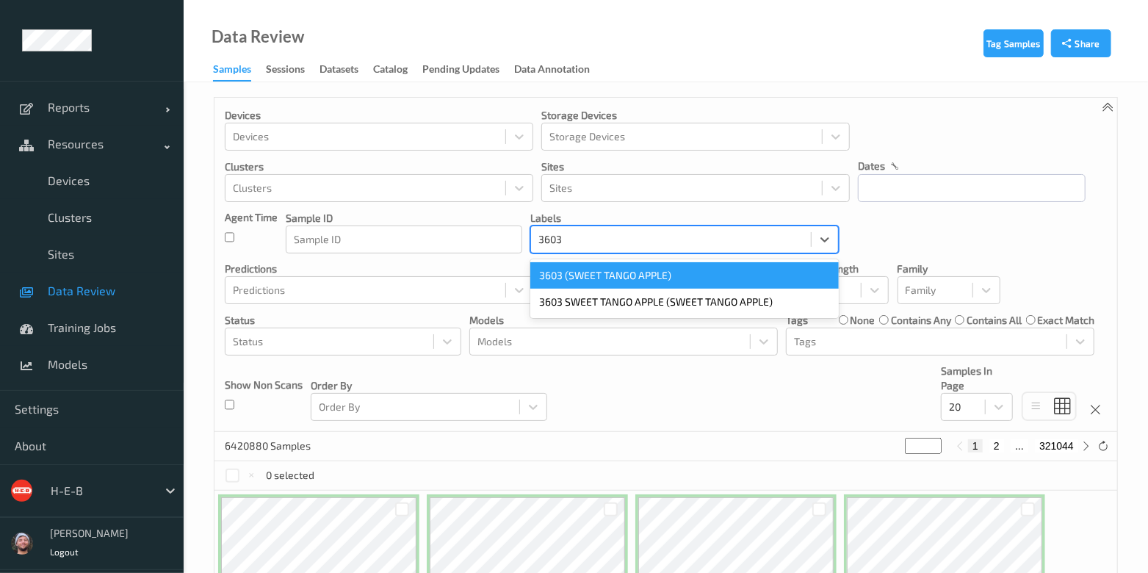
click at [653, 279] on div "3603 (SWEET TANGO APPLE)" at bounding box center [684, 275] width 308 height 26
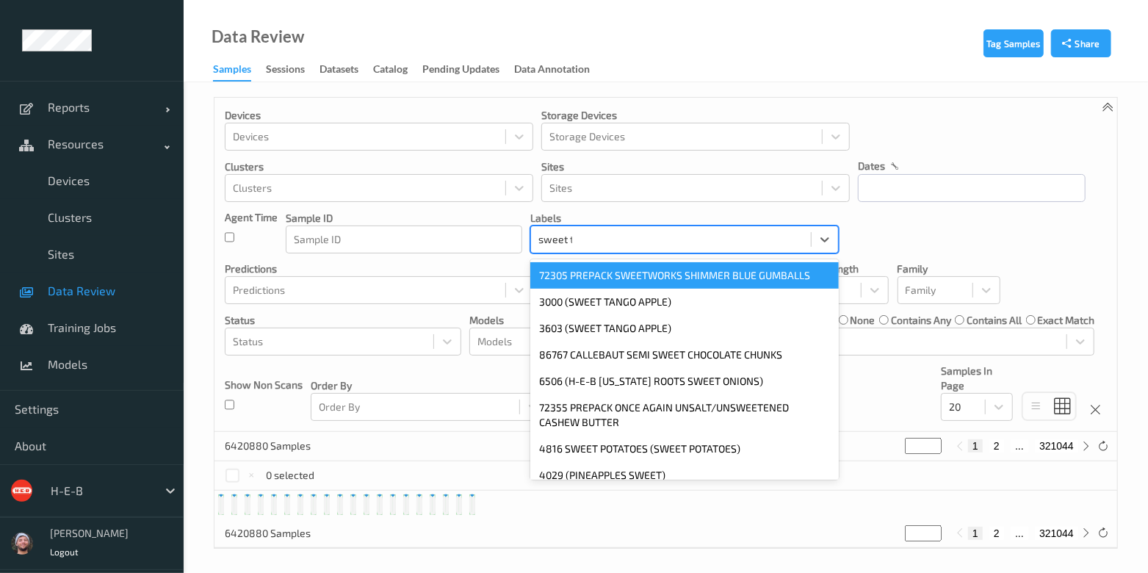
type input "sweet tango"
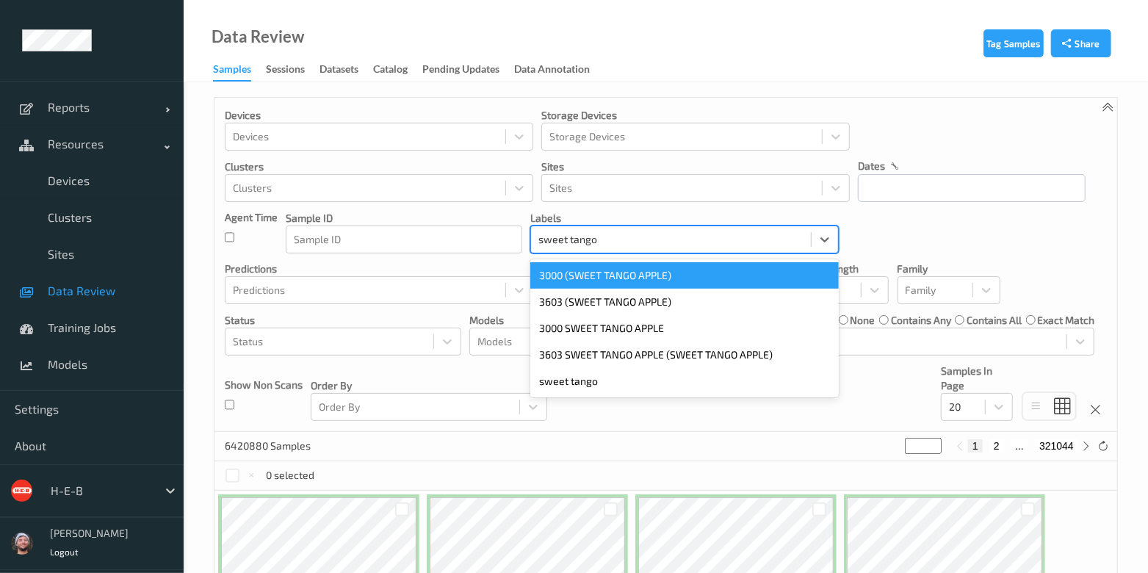
click at [618, 273] on div "3000 (SWEET TANGO APPLE)" at bounding box center [684, 275] width 308 height 26
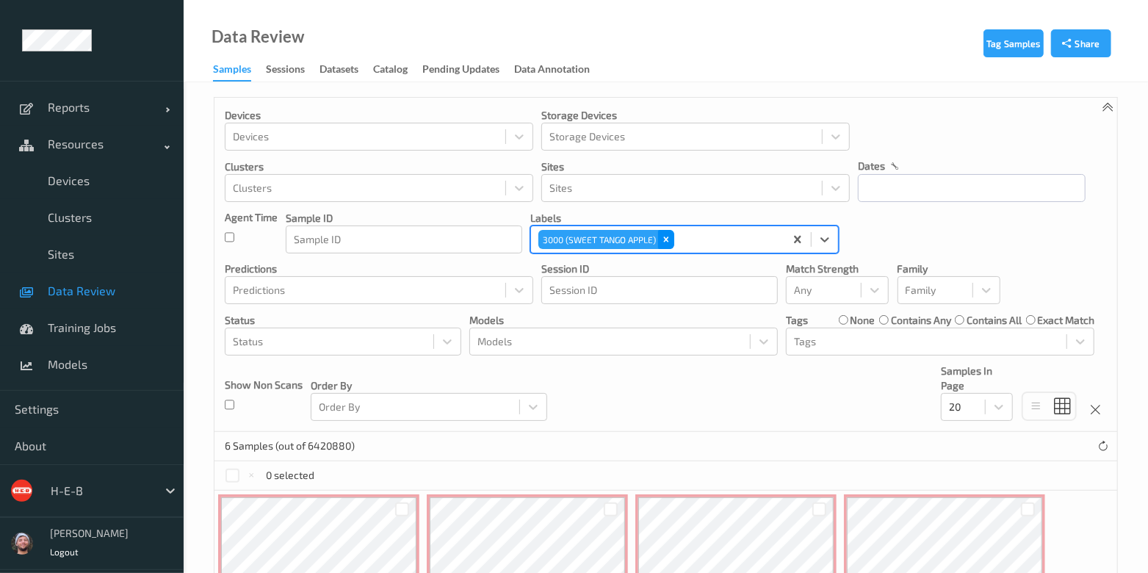
click at [662, 232] on div "Remove 3000 (SWEET TANGO APPLE)" at bounding box center [666, 239] width 16 height 19
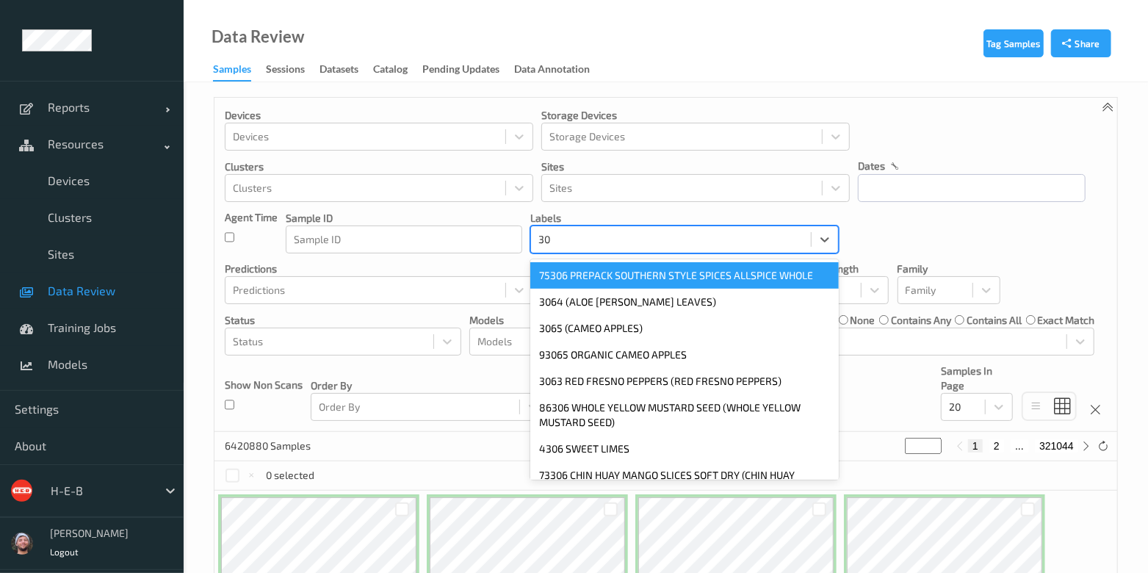
type input "3"
type input "sweet"
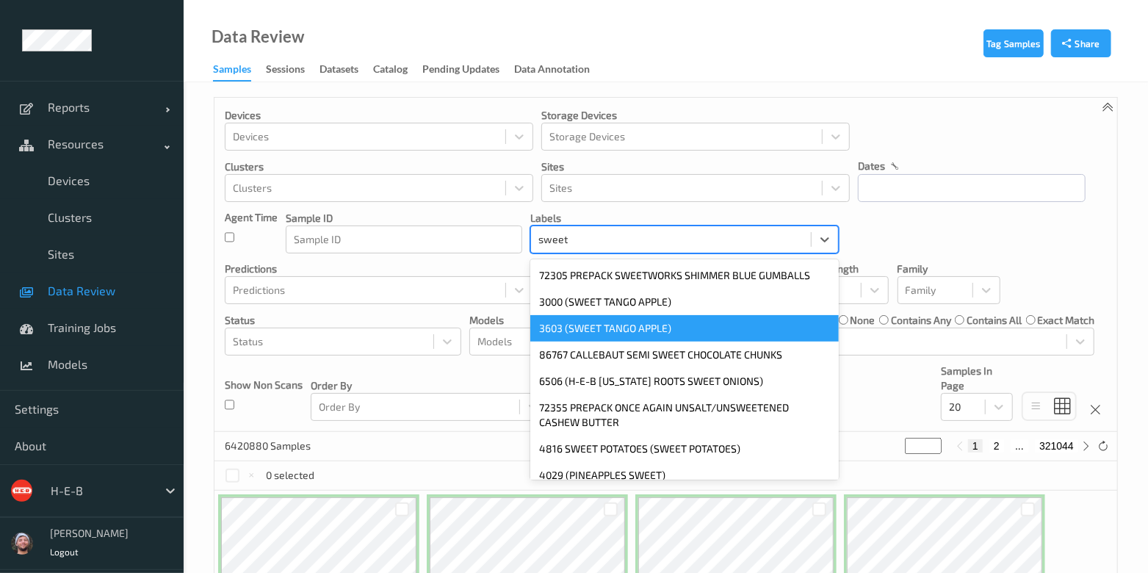
click at [599, 322] on div "3603 (SWEET TANGO APPLE)" at bounding box center [684, 328] width 308 height 26
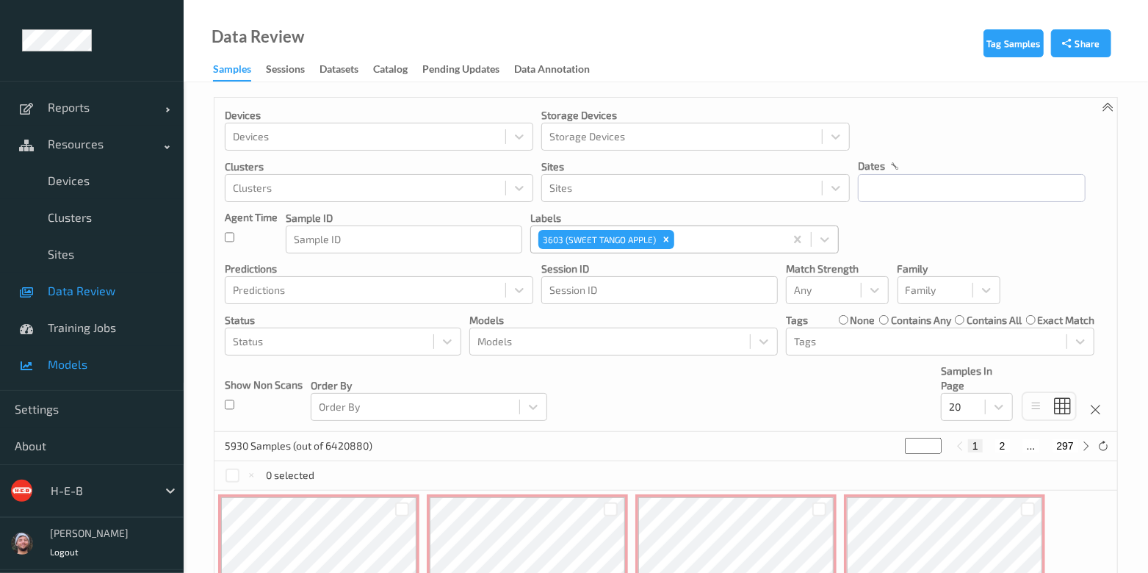
click at [110, 366] on span "Models" at bounding box center [108, 364] width 121 height 15
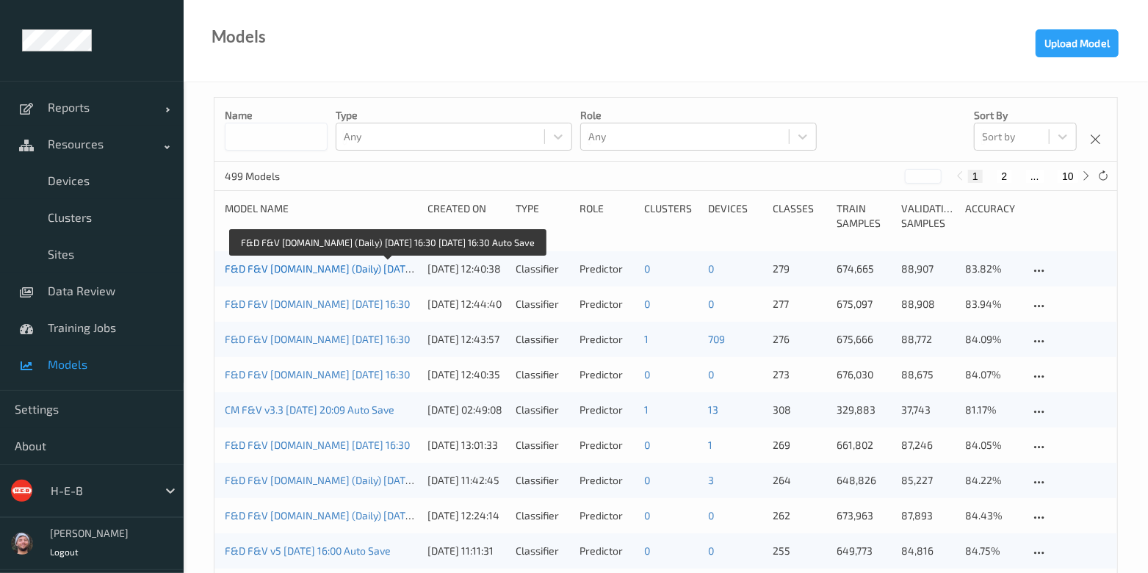
click at [303, 266] on link "F&D F&V v4.9.ST (Daily) 2025-10-02 16:30 2025-10-02 16:30 Auto Save" at bounding box center [388, 268] width 326 height 12
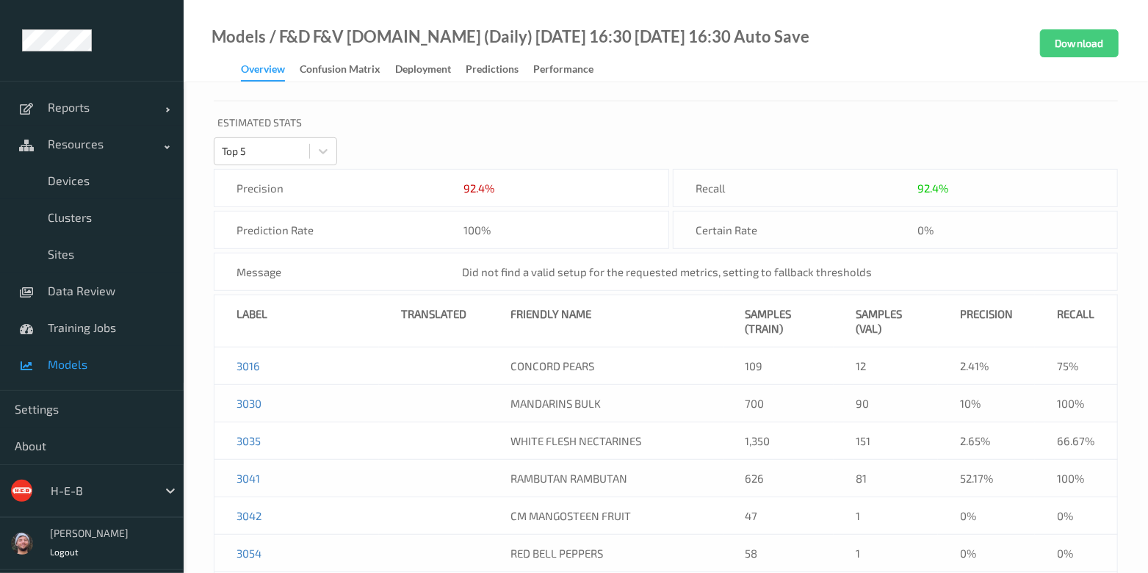
scroll to position [477, 0]
